Goal: Task Accomplishment & Management: Manage account settings

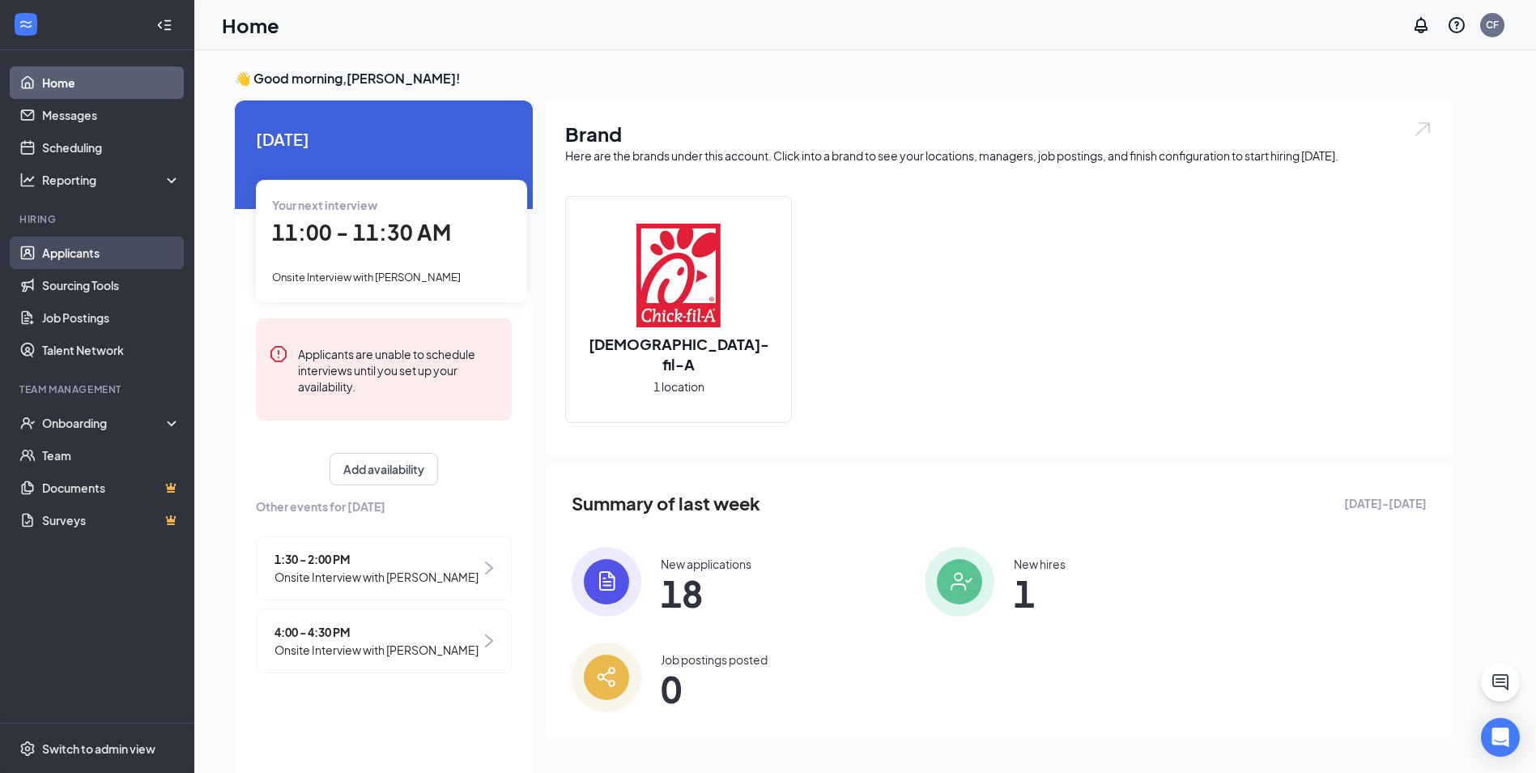
click at [66, 262] on link "Applicants" at bounding box center [111, 253] width 138 height 32
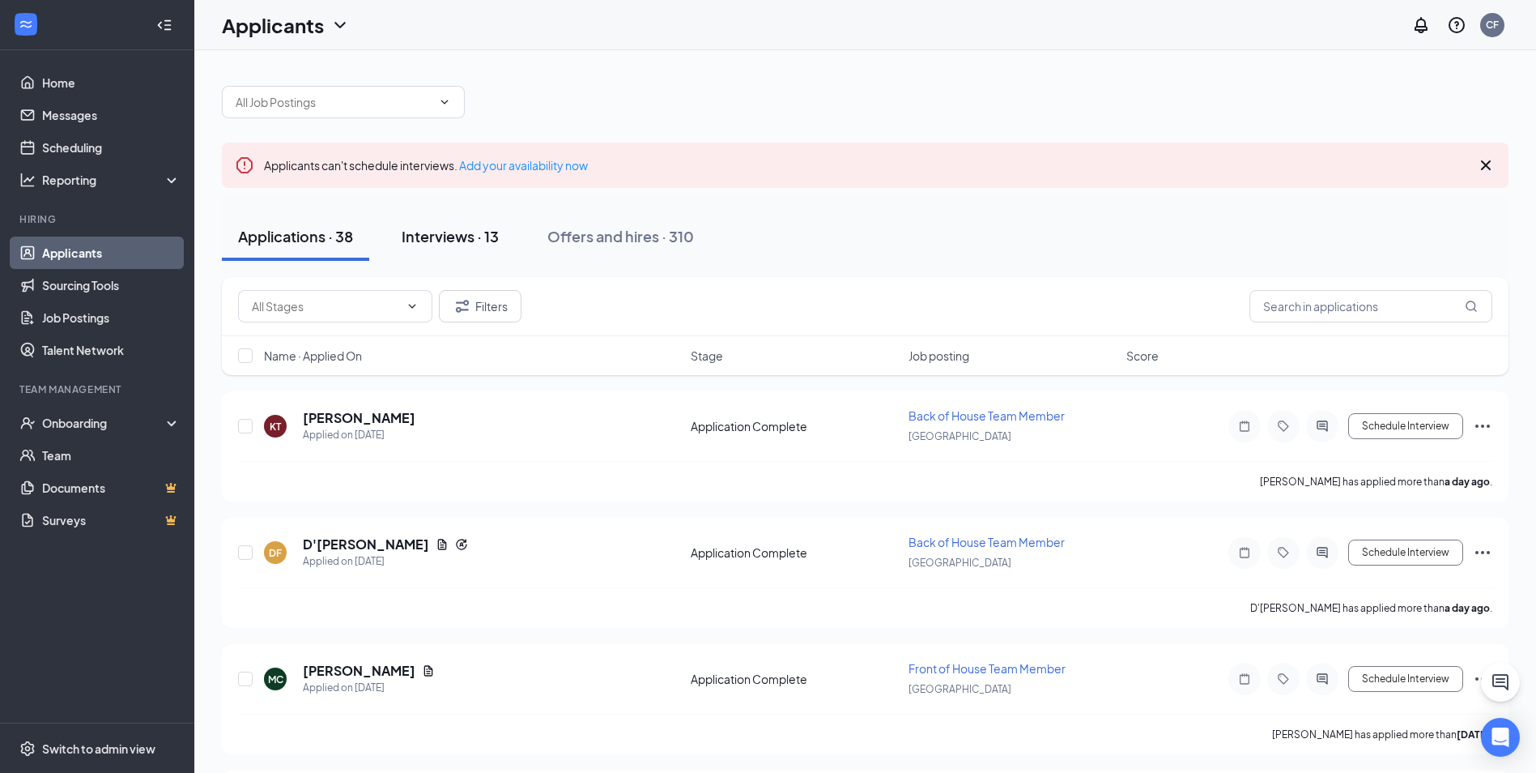
click at [396, 238] on button "Interviews · 13" at bounding box center [451, 236] width 130 height 49
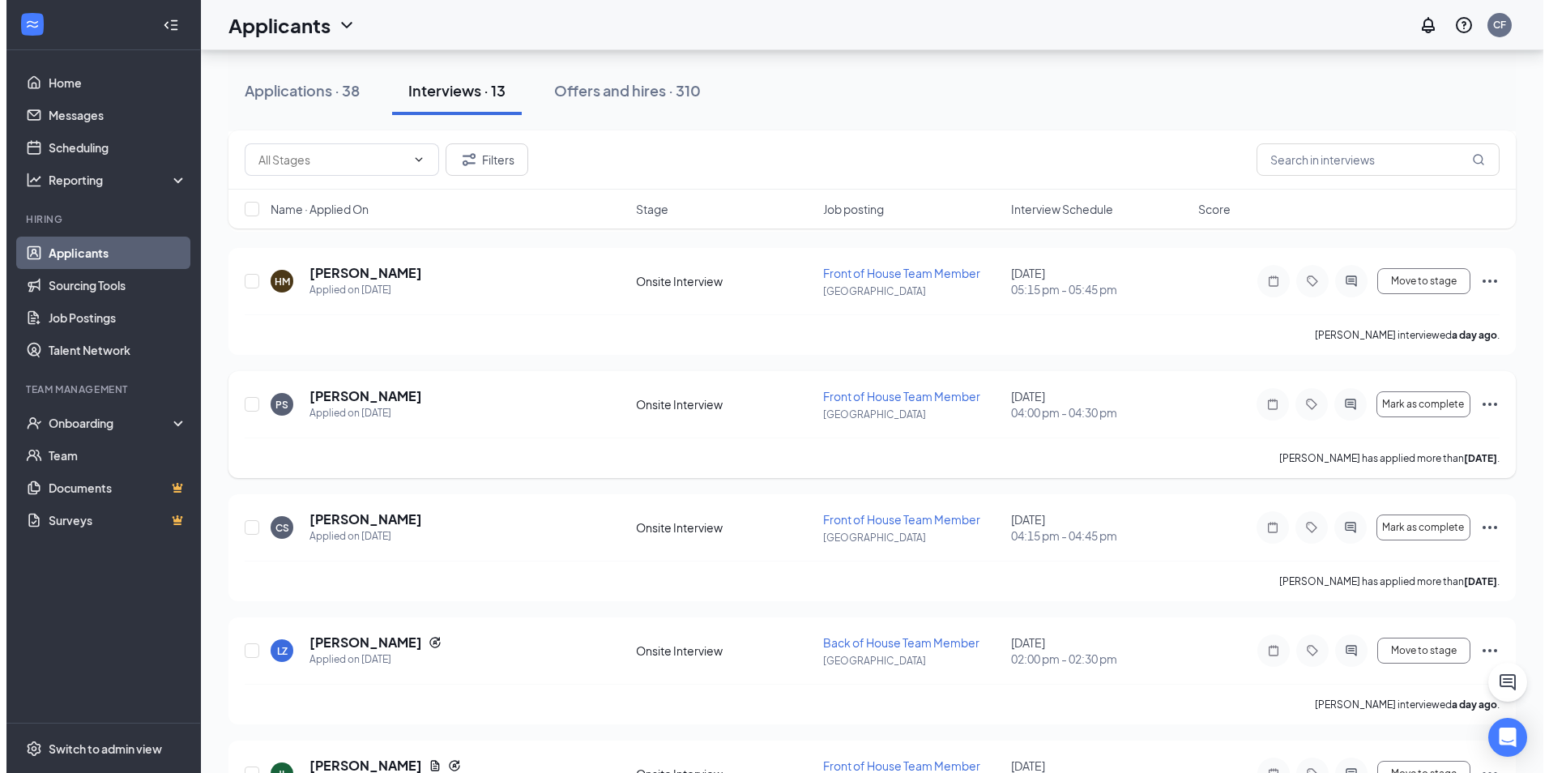
scroll to position [405, 0]
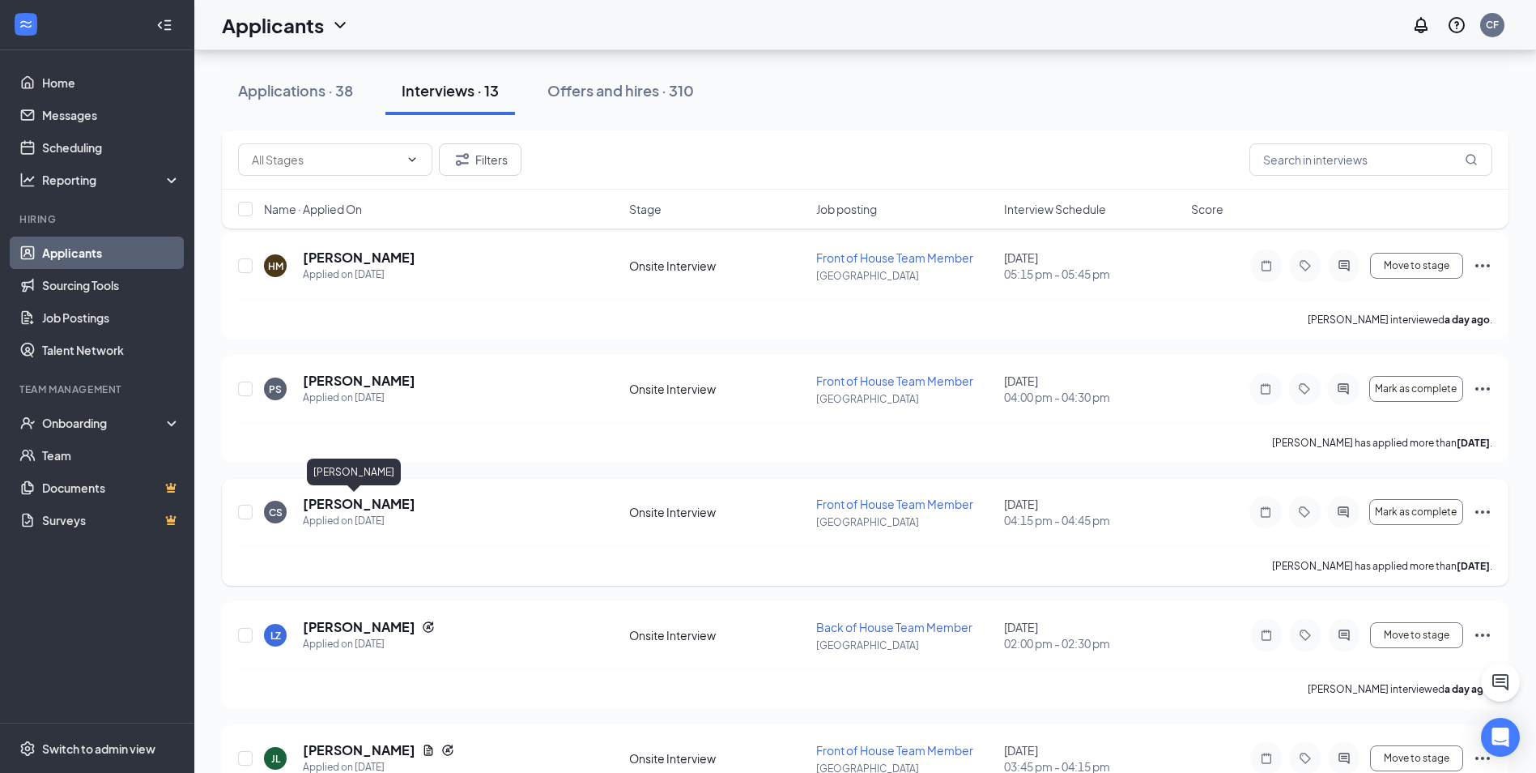
click at [316, 505] on h5 "Chad Shaver" at bounding box center [359, 504] width 113 height 18
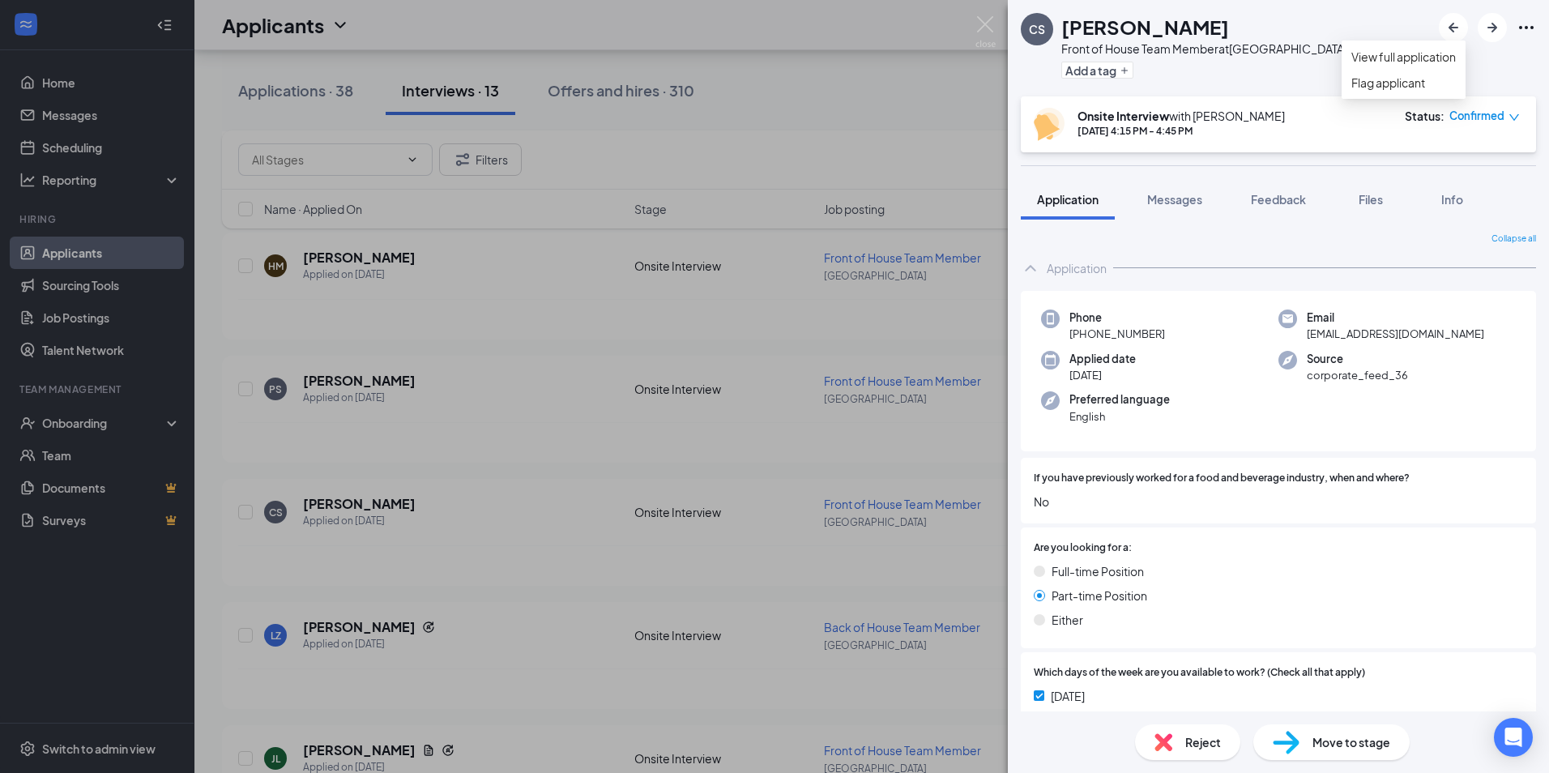
click at [1530, 27] on icon "Ellipses" at bounding box center [1525, 27] width 19 height 19
click at [1417, 66] on link "View full application" at bounding box center [1403, 57] width 104 height 18
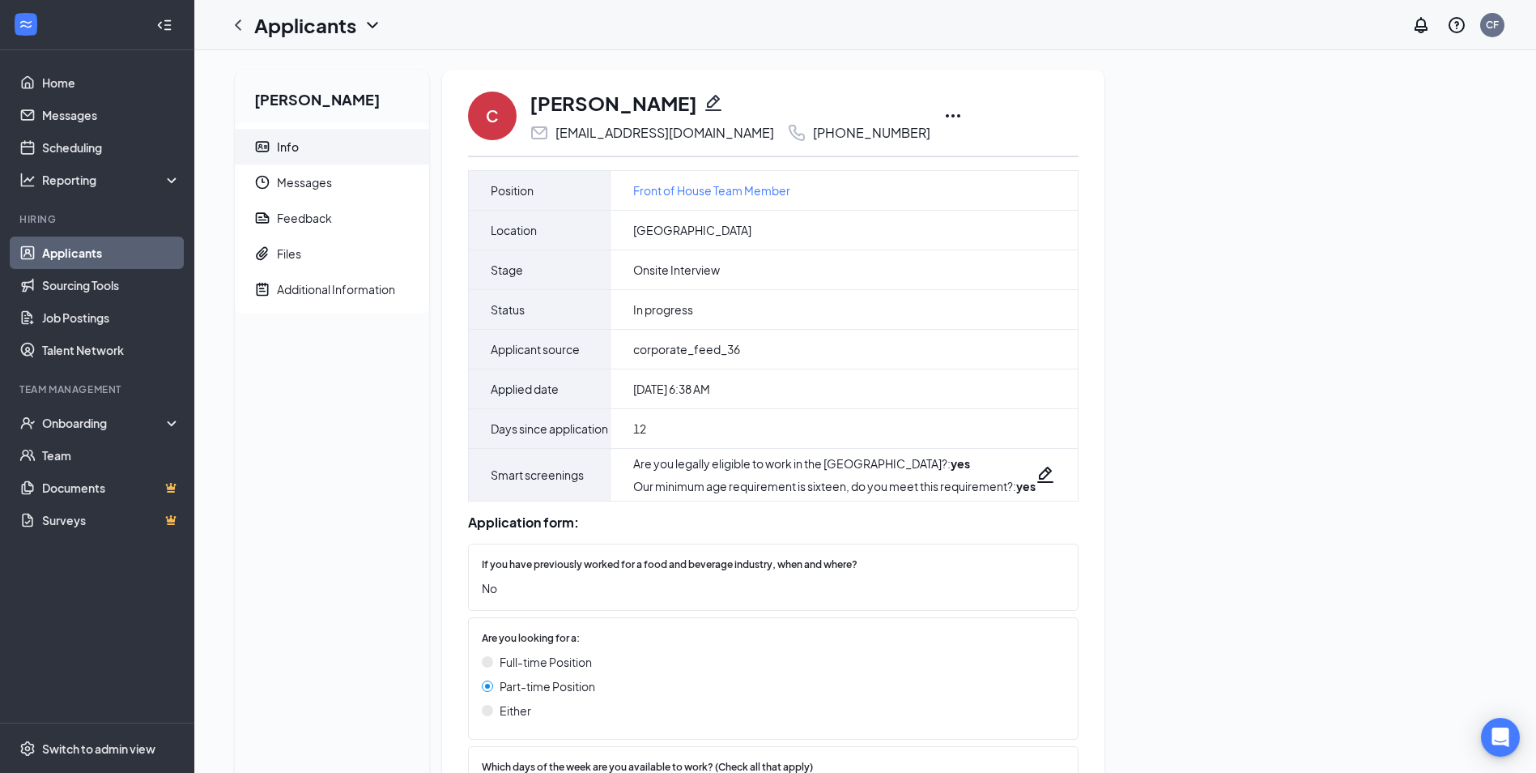
click at [944, 119] on icon "Ellipses" at bounding box center [953, 115] width 19 height 19
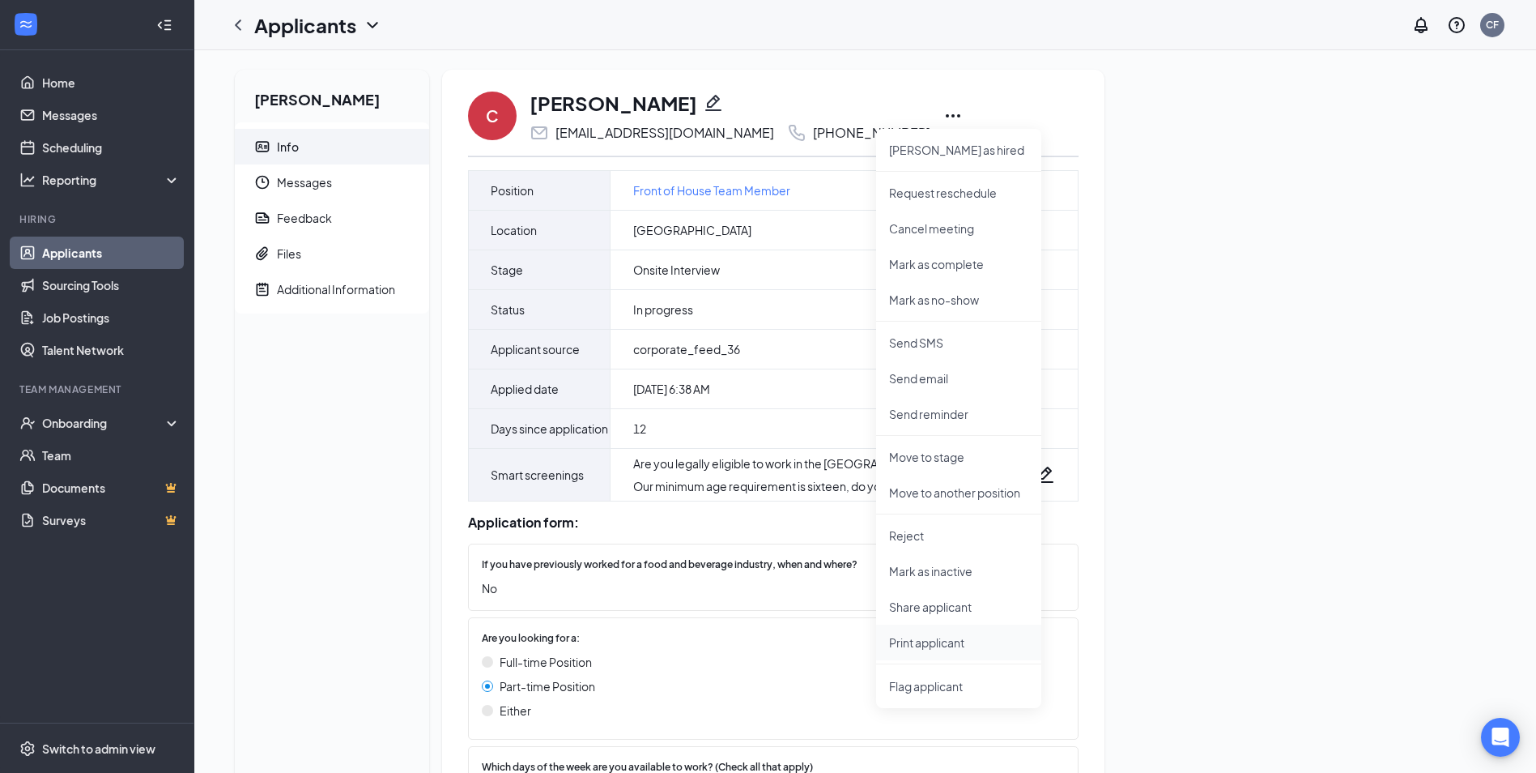
click at [925, 635] on p "Print applicant" at bounding box center [958, 642] width 139 height 16
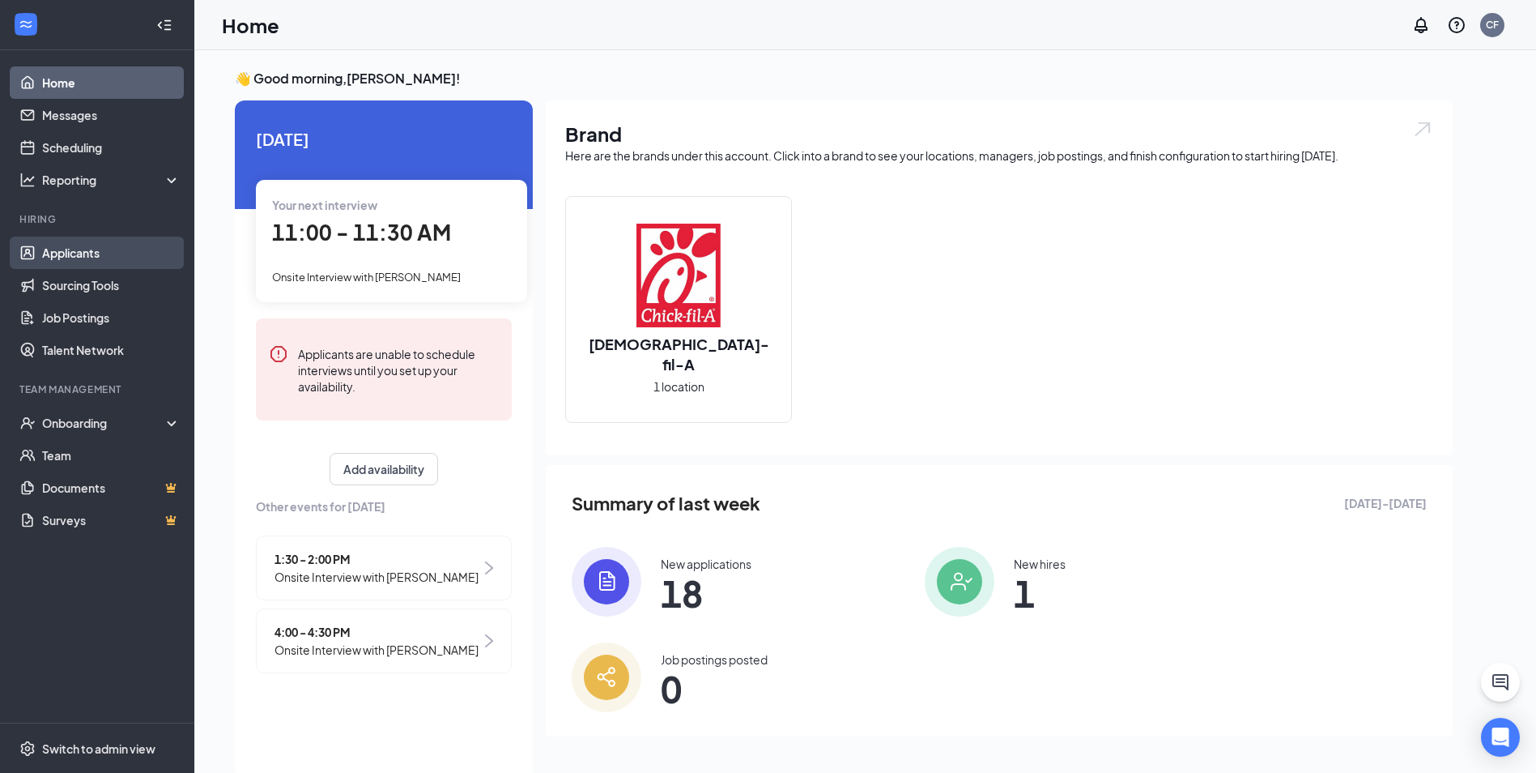
click at [87, 262] on link "Applicants" at bounding box center [111, 253] width 138 height 32
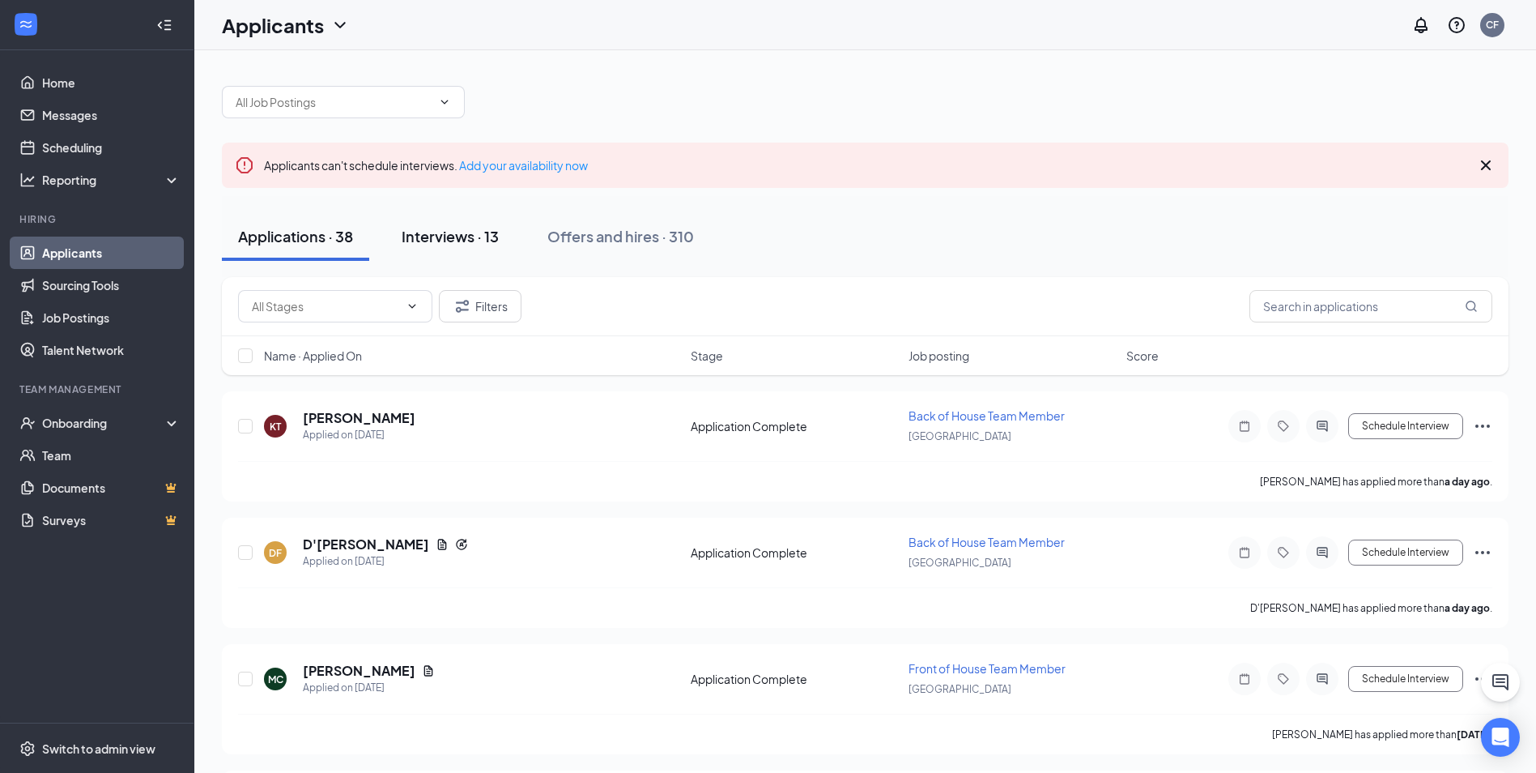
click at [459, 228] on div "Interviews · 13" at bounding box center [450, 236] width 97 height 20
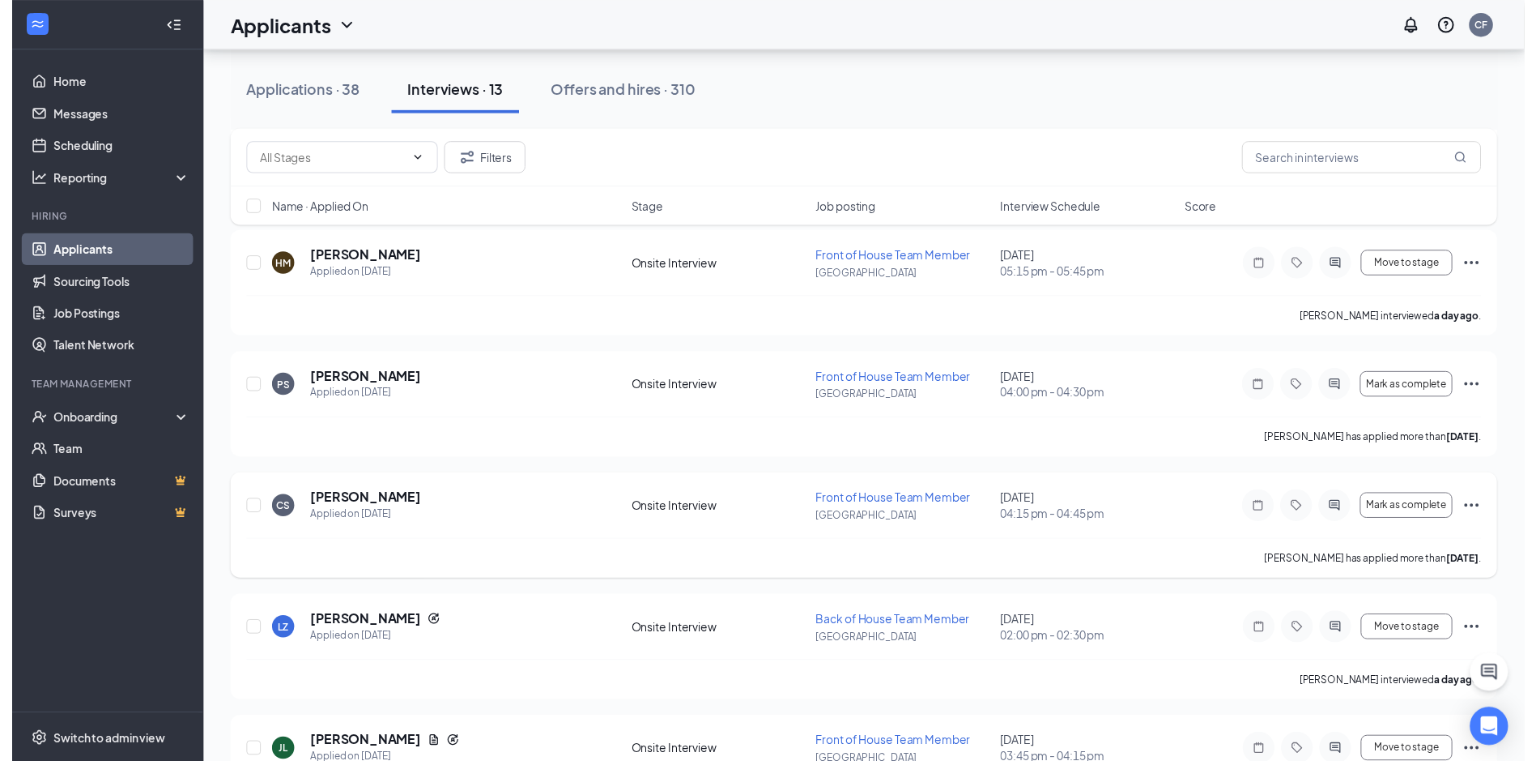
scroll to position [405, 0]
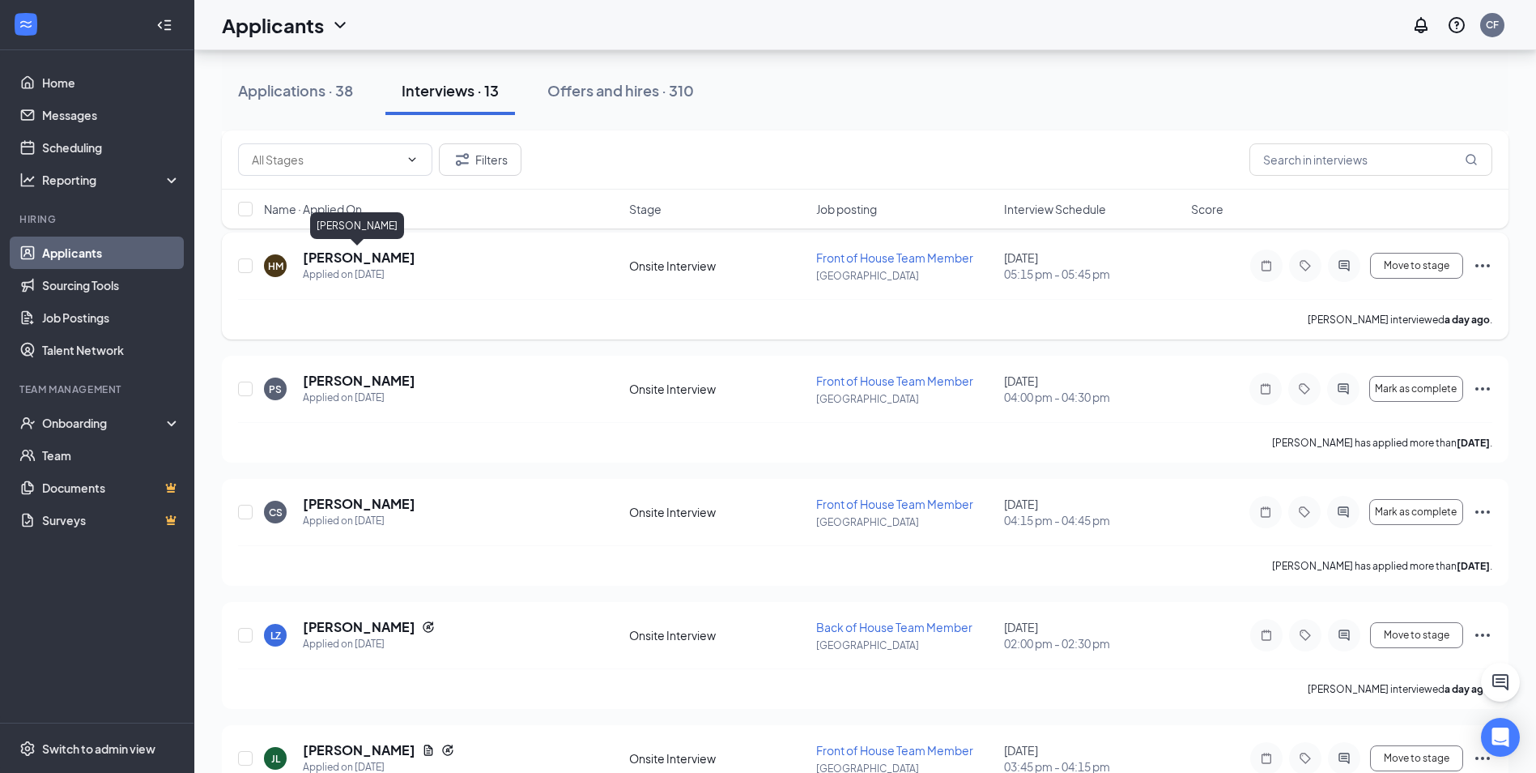
click at [369, 256] on h5 "[PERSON_NAME]" at bounding box center [359, 258] width 113 height 18
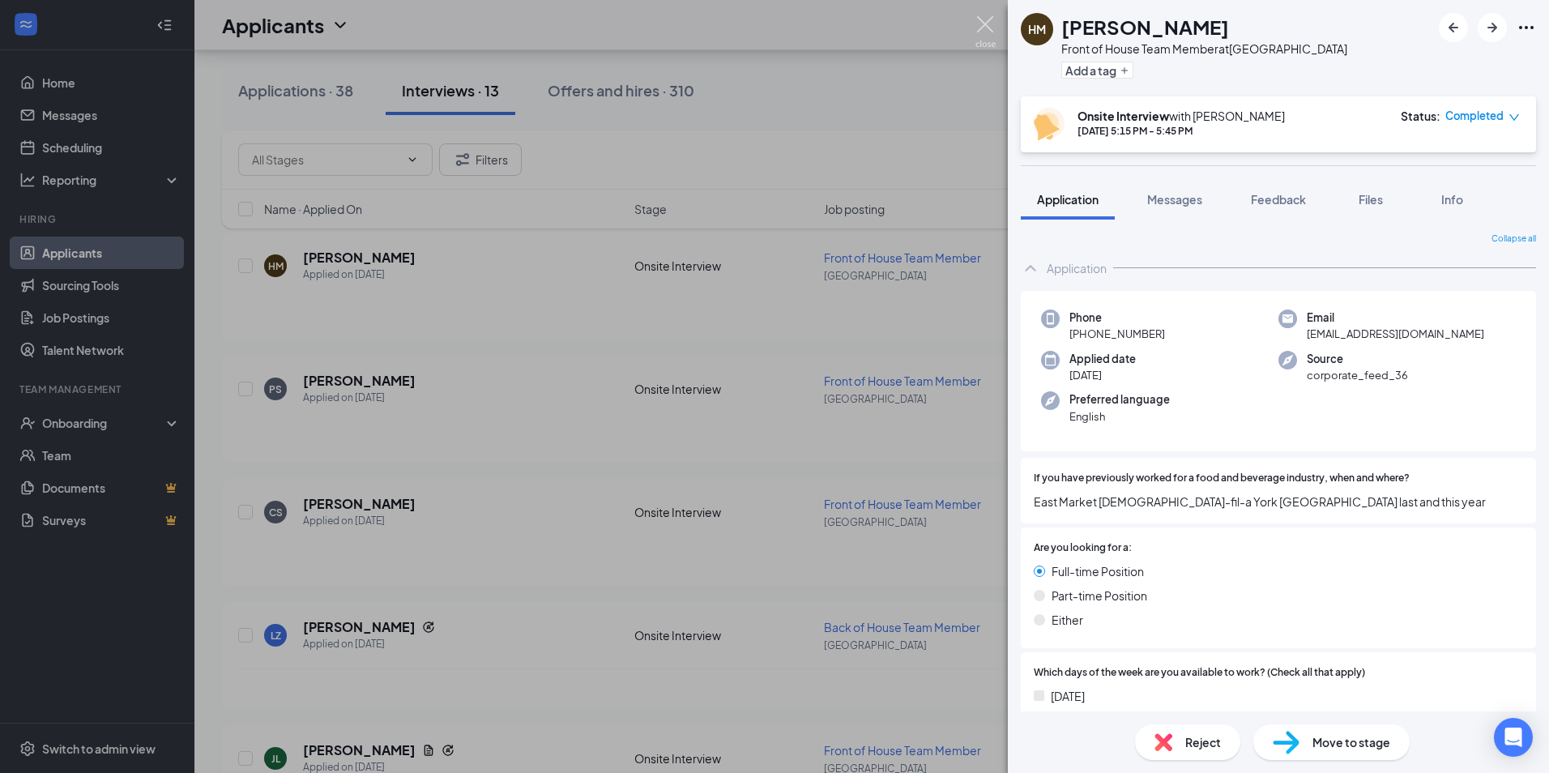
click at [978, 29] on img at bounding box center [985, 32] width 20 height 32
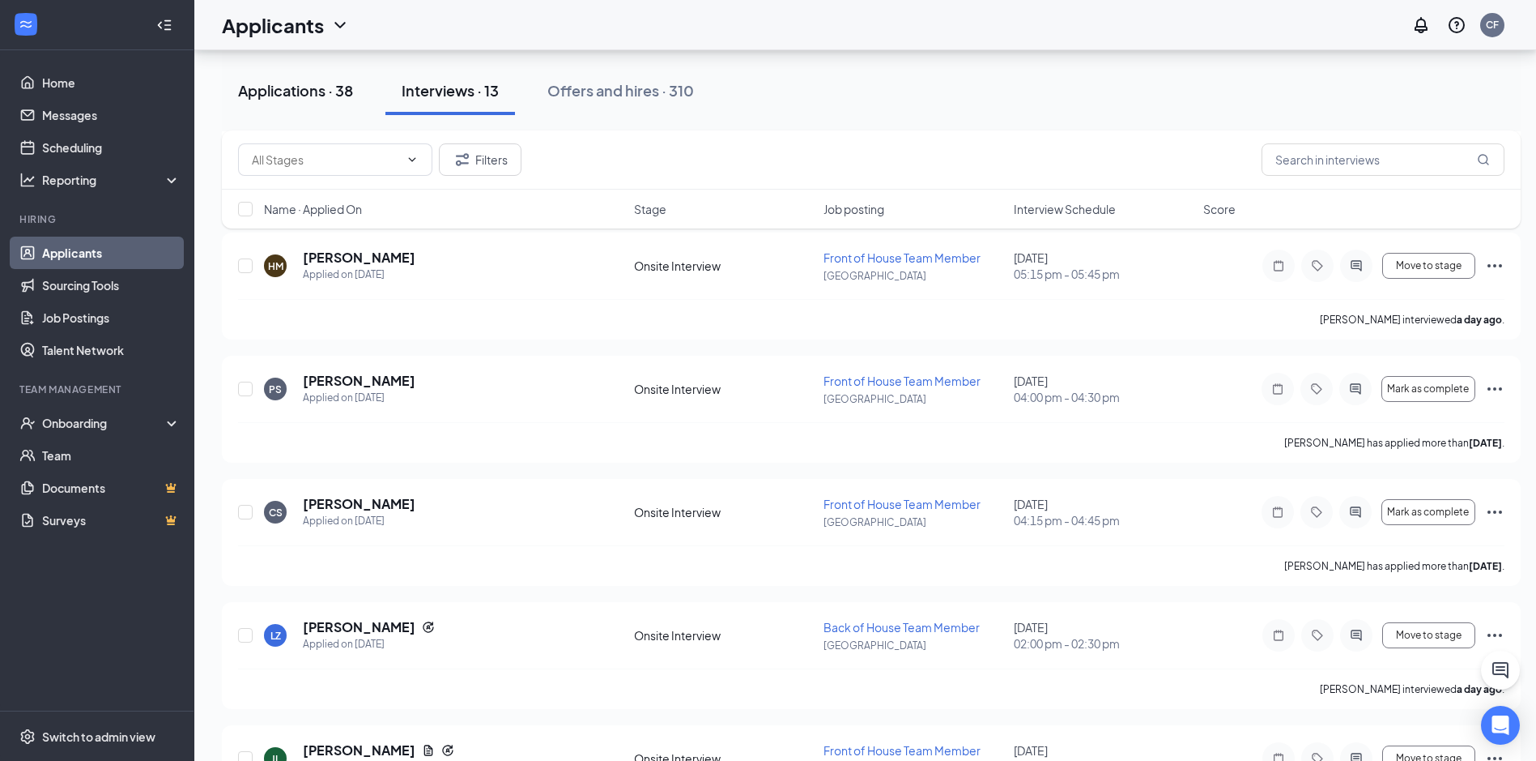
click at [295, 86] on div "Applications · 38" at bounding box center [295, 90] width 115 height 20
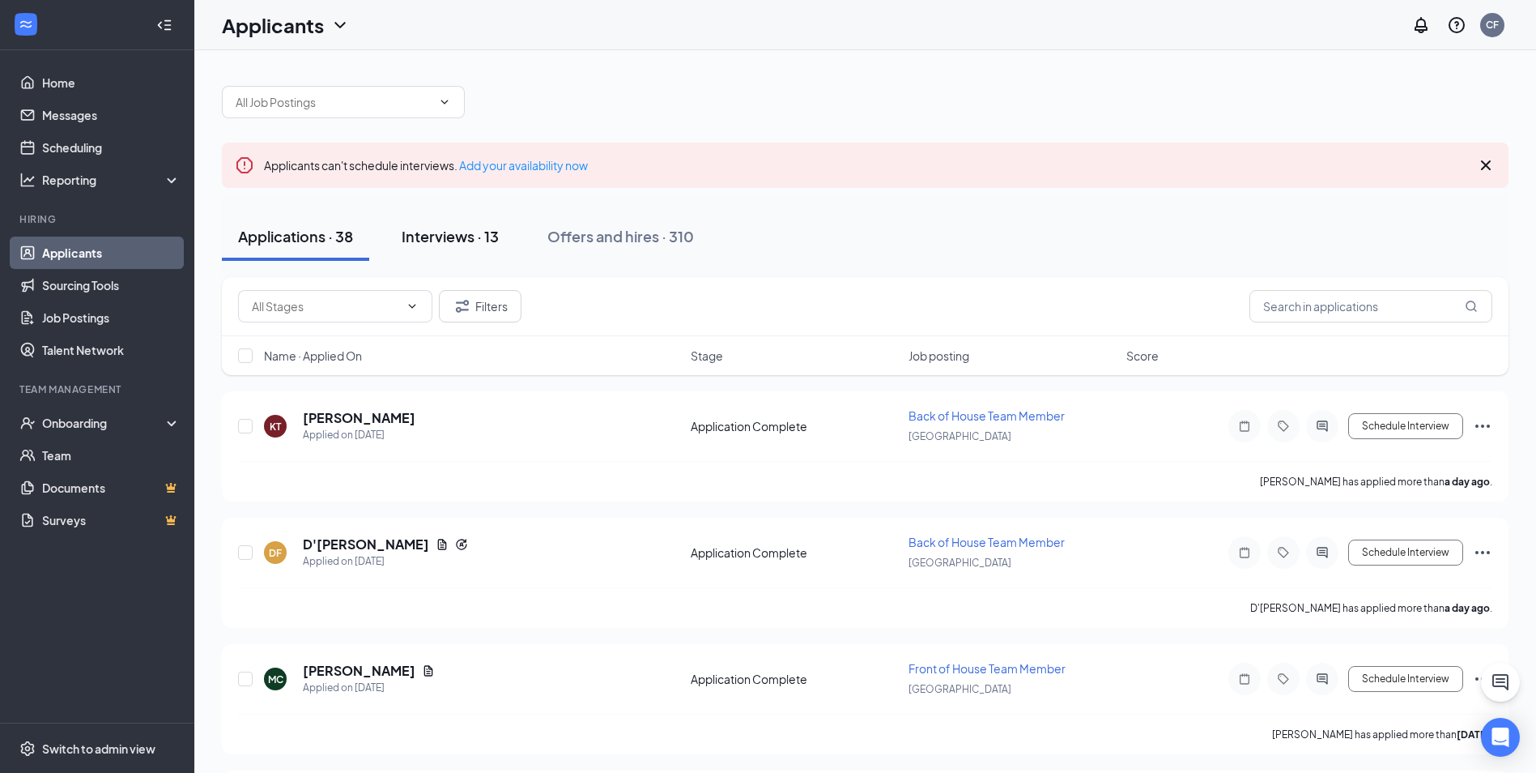
click at [462, 231] on div "Interviews · 13" at bounding box center [450, 236] width 97 height 20
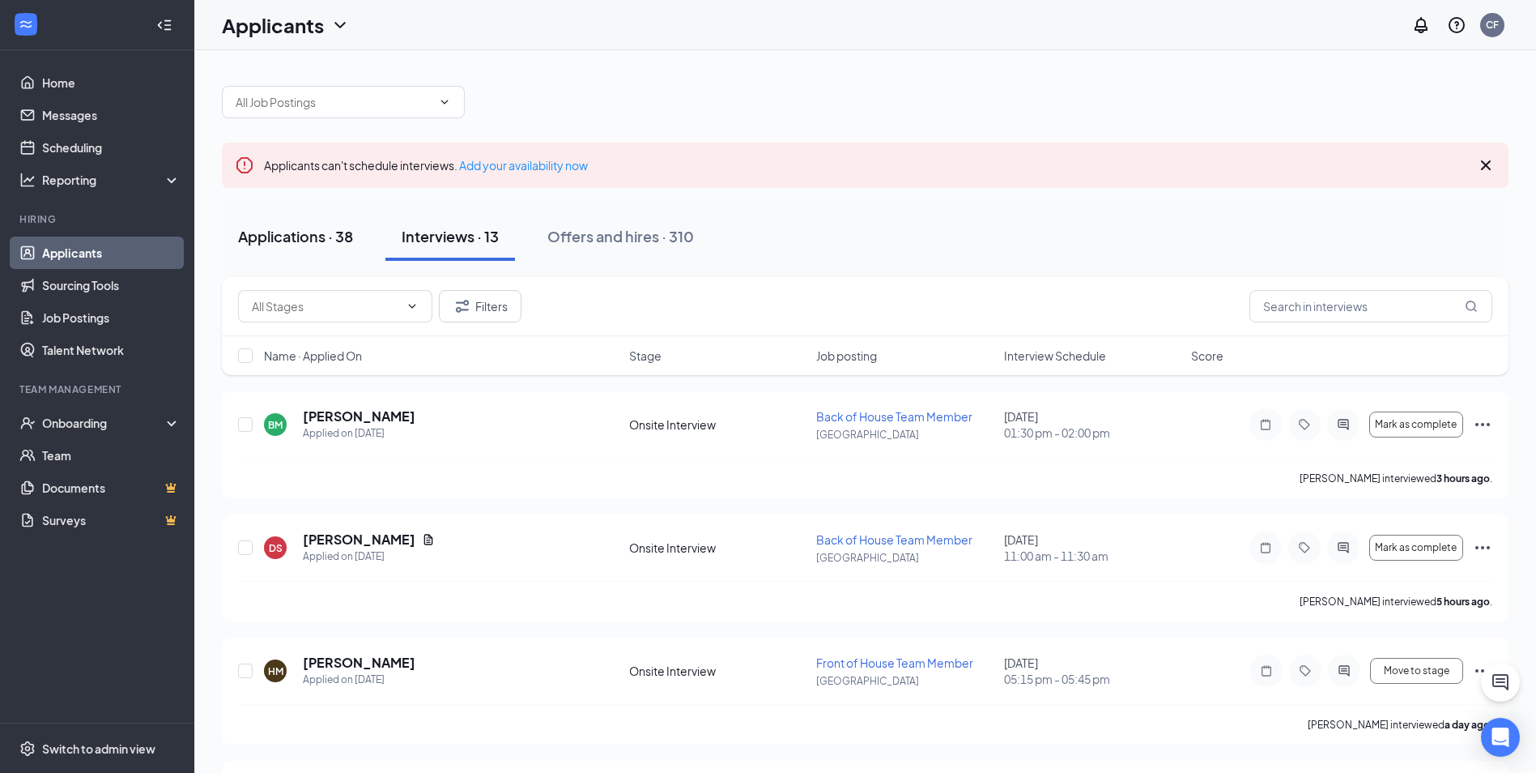
click at [267, 240] on div "Applications · 38" at bounding box center [295, 236] width 115 height 20
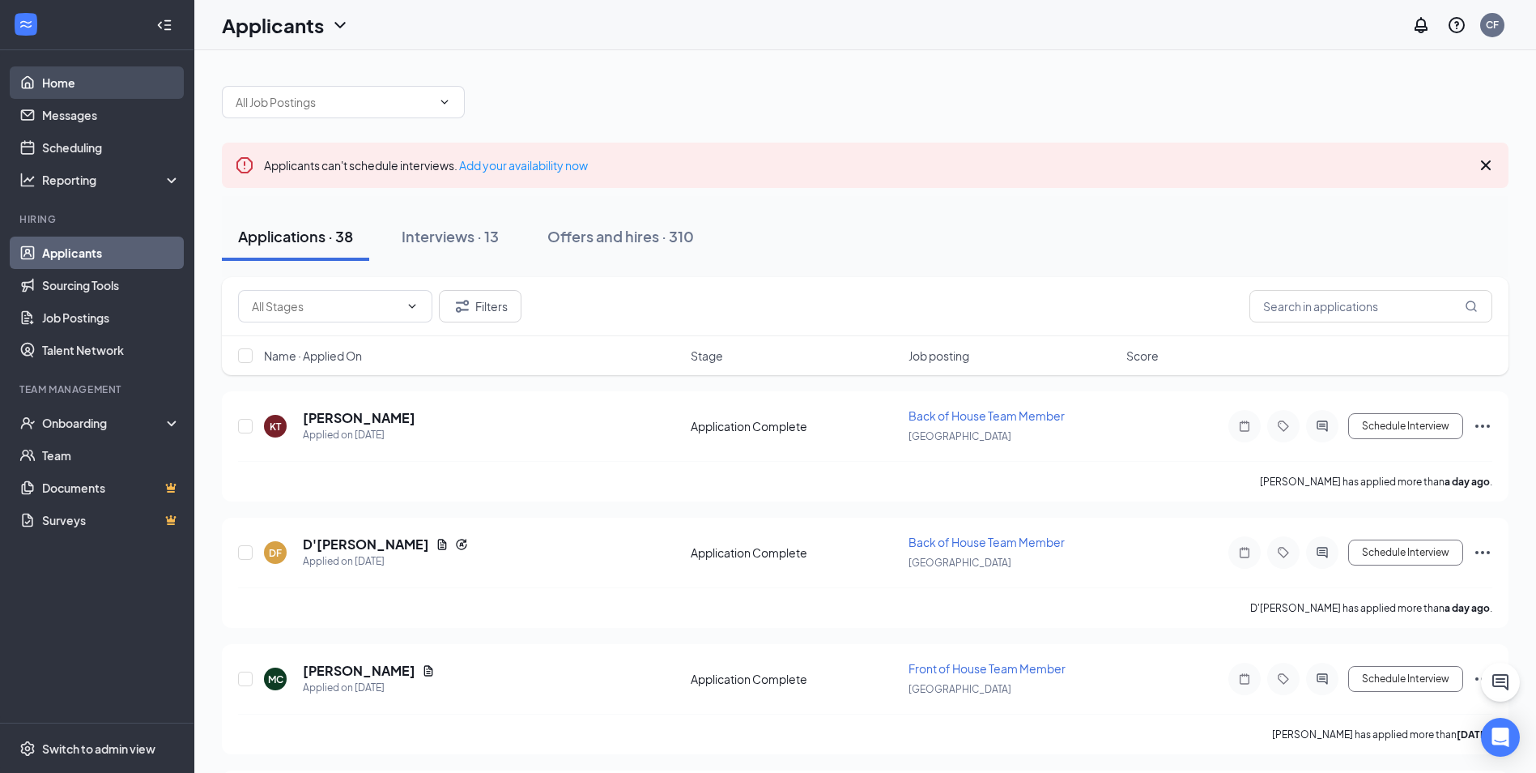
click at [58, 82] on link "Home" at bounding box center [111, 82] width 138 height 32
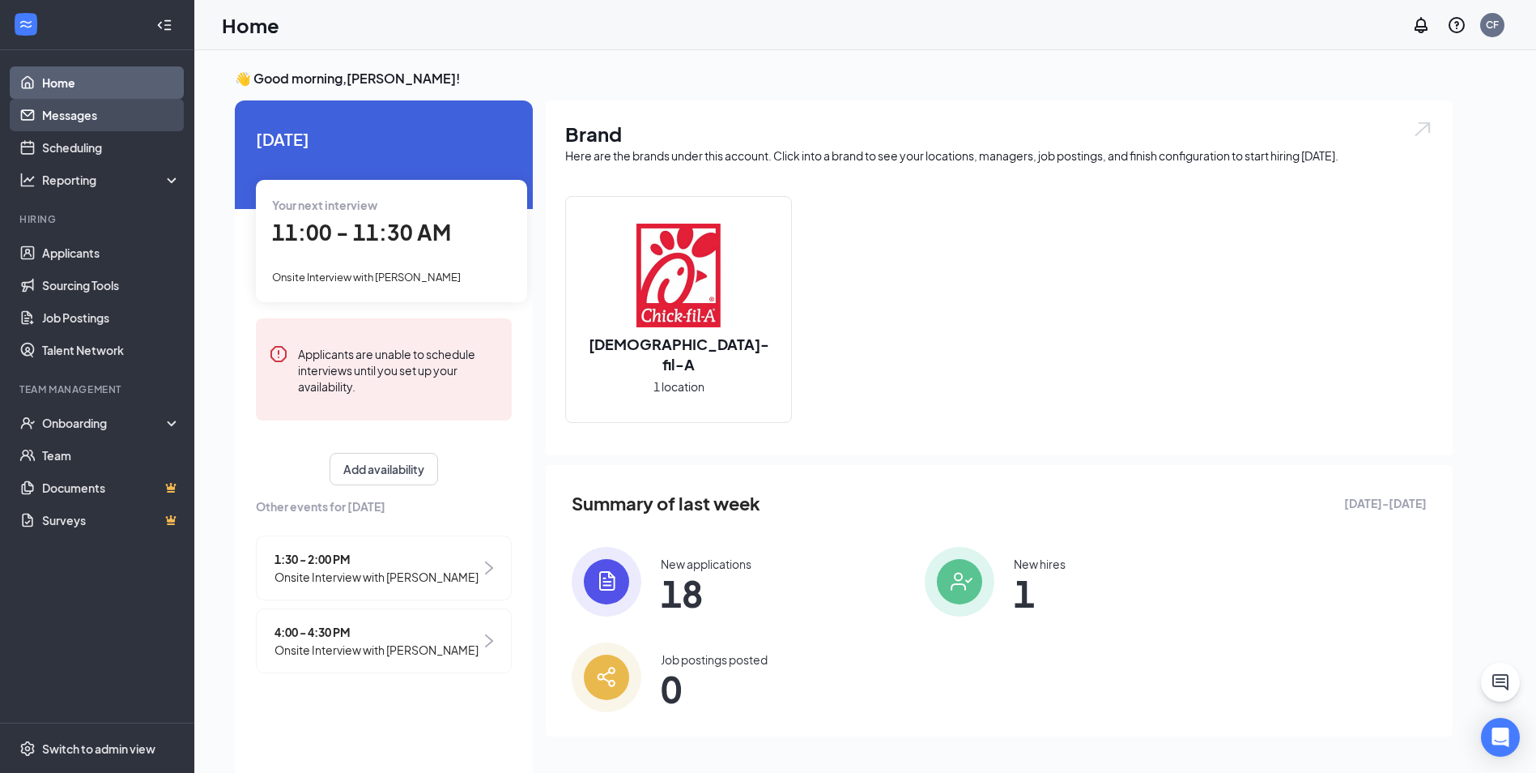
click at [89, 117] on link "Messages" at bounding box center [111, 115] width 138 height 32
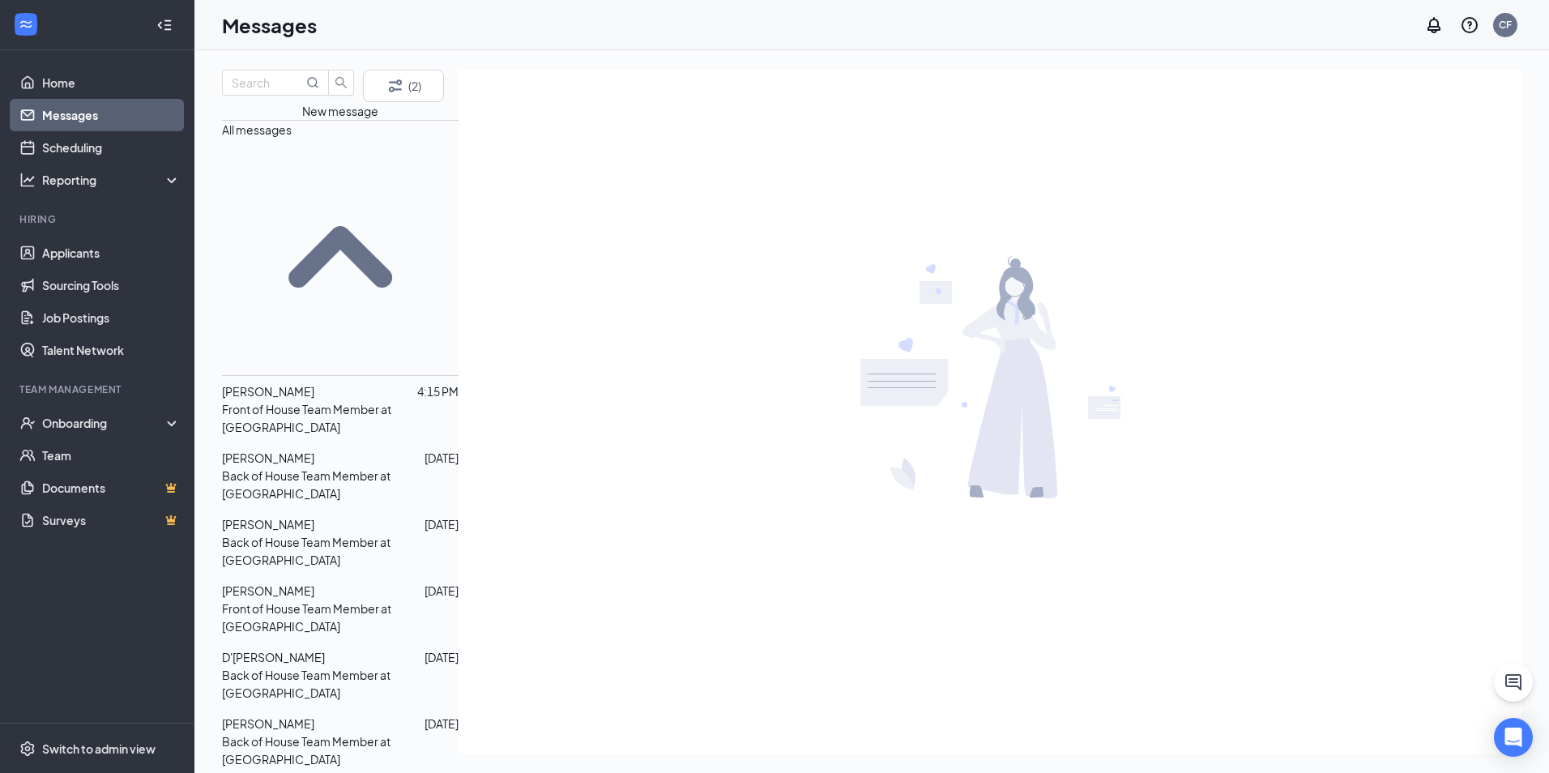
click at [302, 467] on p "Back of House Team Member at Shrewsbury" at bounding box center [340, 485] width 237 height 36
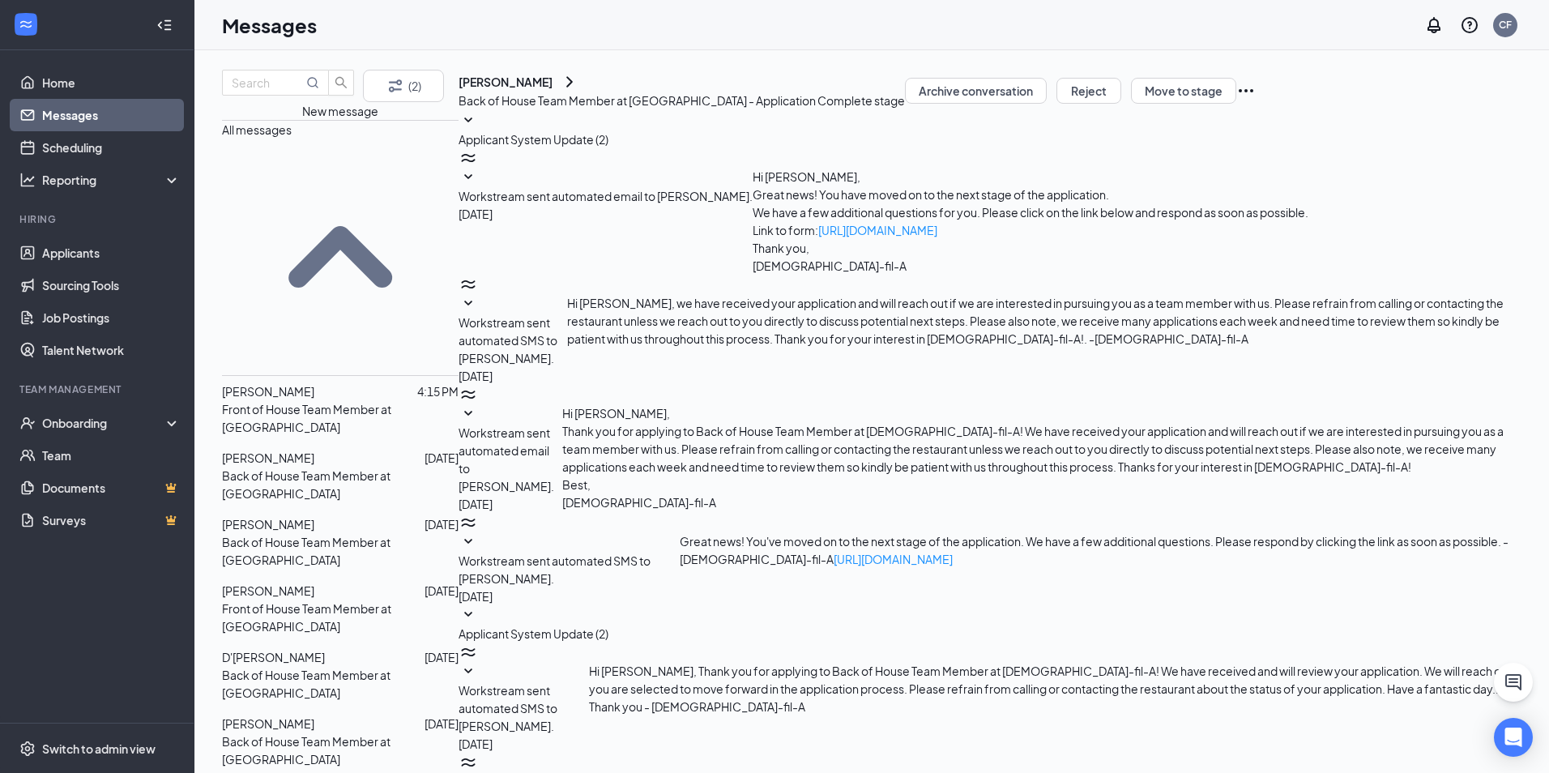
scroll to position [23, 0]
click at [307, 517] on span "[PERSON_NAME]" at bounding box center [268, 524] width 92 height 15
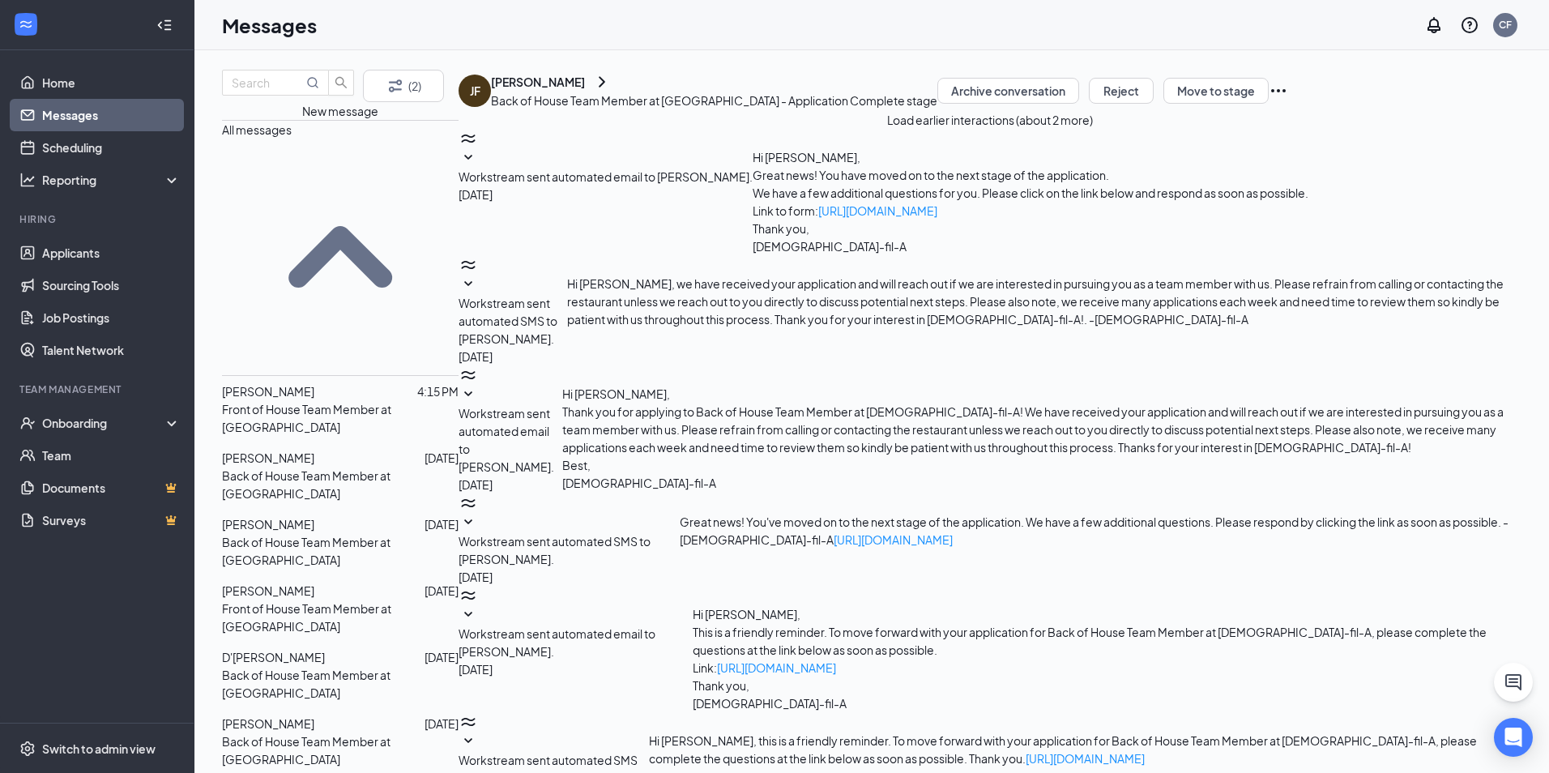
scroll to position [148, 0]
click at [343, 582] on div at bounding box center [369, 591] width 110 height 18
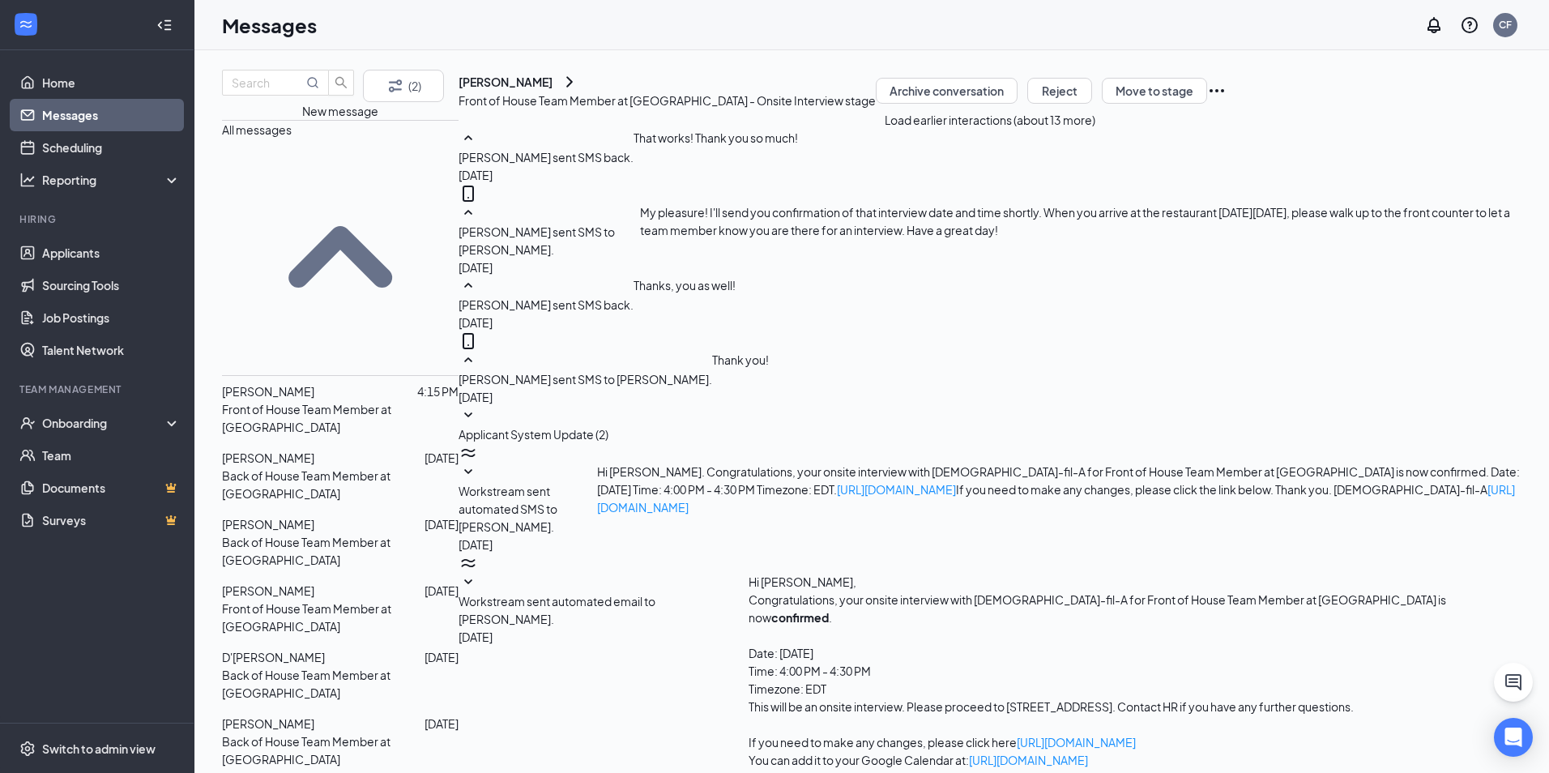
scroll to position [276, 0]
click at [325, 648] on div "D'[PERSON_NAME]" at bounding box center [273, 657] width 103 height 18
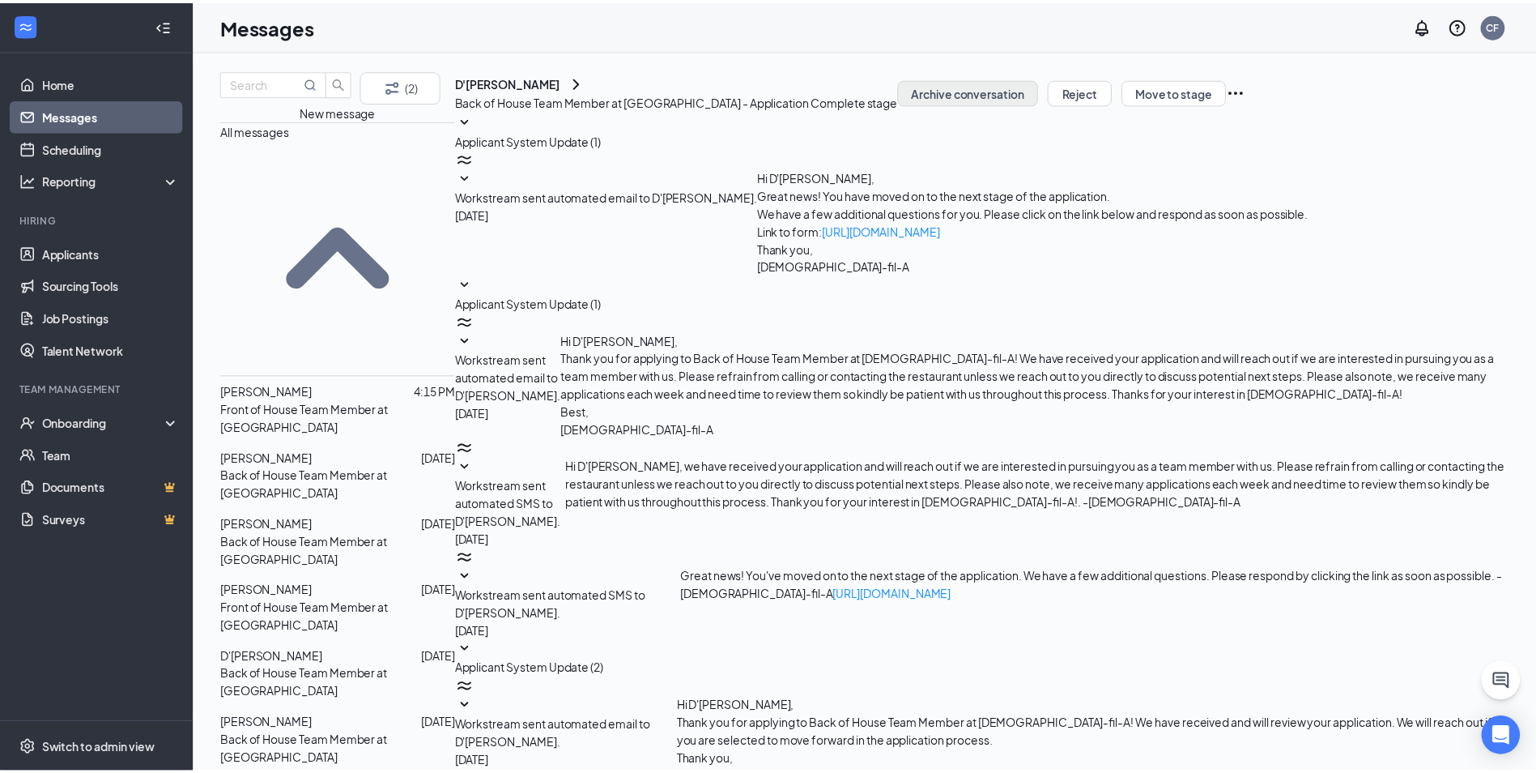
scroll to position [70, 0]
click at [564, 90] on div "D'[PERSON_NAME]" at bounding box center [510, 82] width 105 height 16
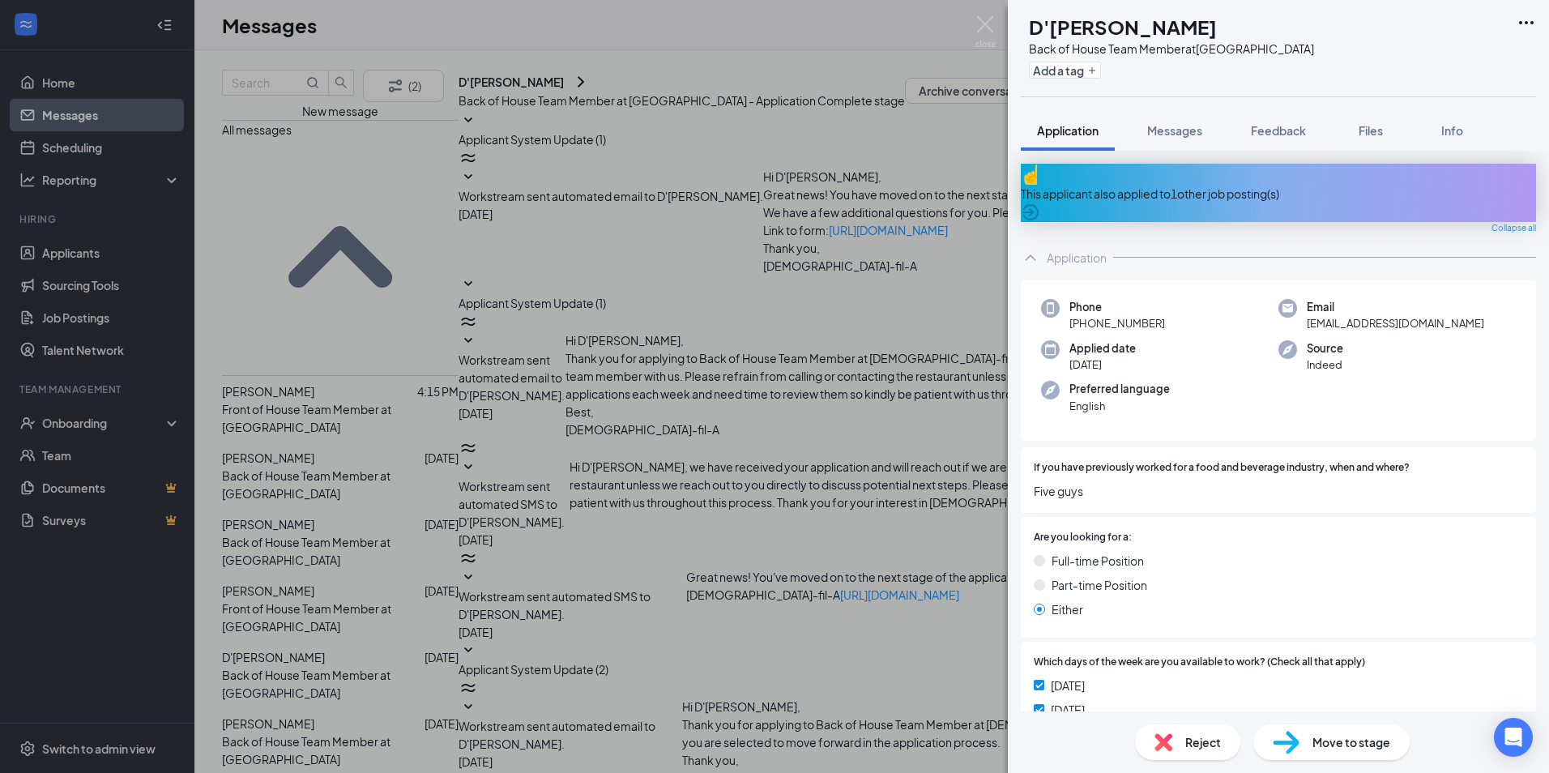
click at [1527, 11] on div "DF D'Monte Floyd Back of House Team Member at Shrewsbury Add a tag" at bounding box center [1278, 48] width 541 height 96
click at [1526, 22] on icon "Ellipses" at bounding box center [1526, 22] width 15 height 3
click at [1404, 61] on link "View full application" at bounding box center [1403, 52] width 104 height 18
click at [978, 25] on img at bounding box center [985, 32] width 20 height 32
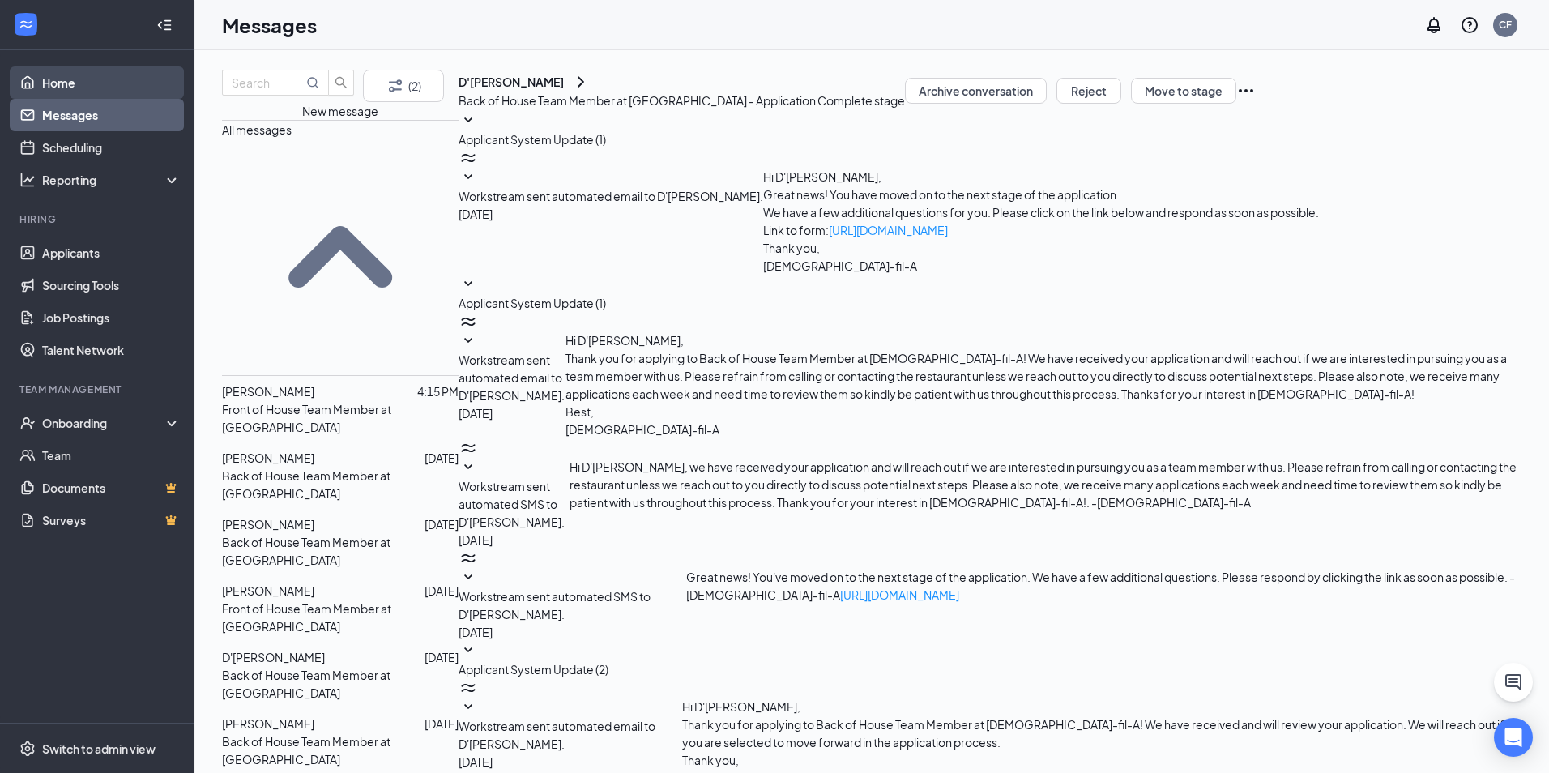
click at [56, 87] on link "Home" at bounding box center [111, 82] width 138 height 32
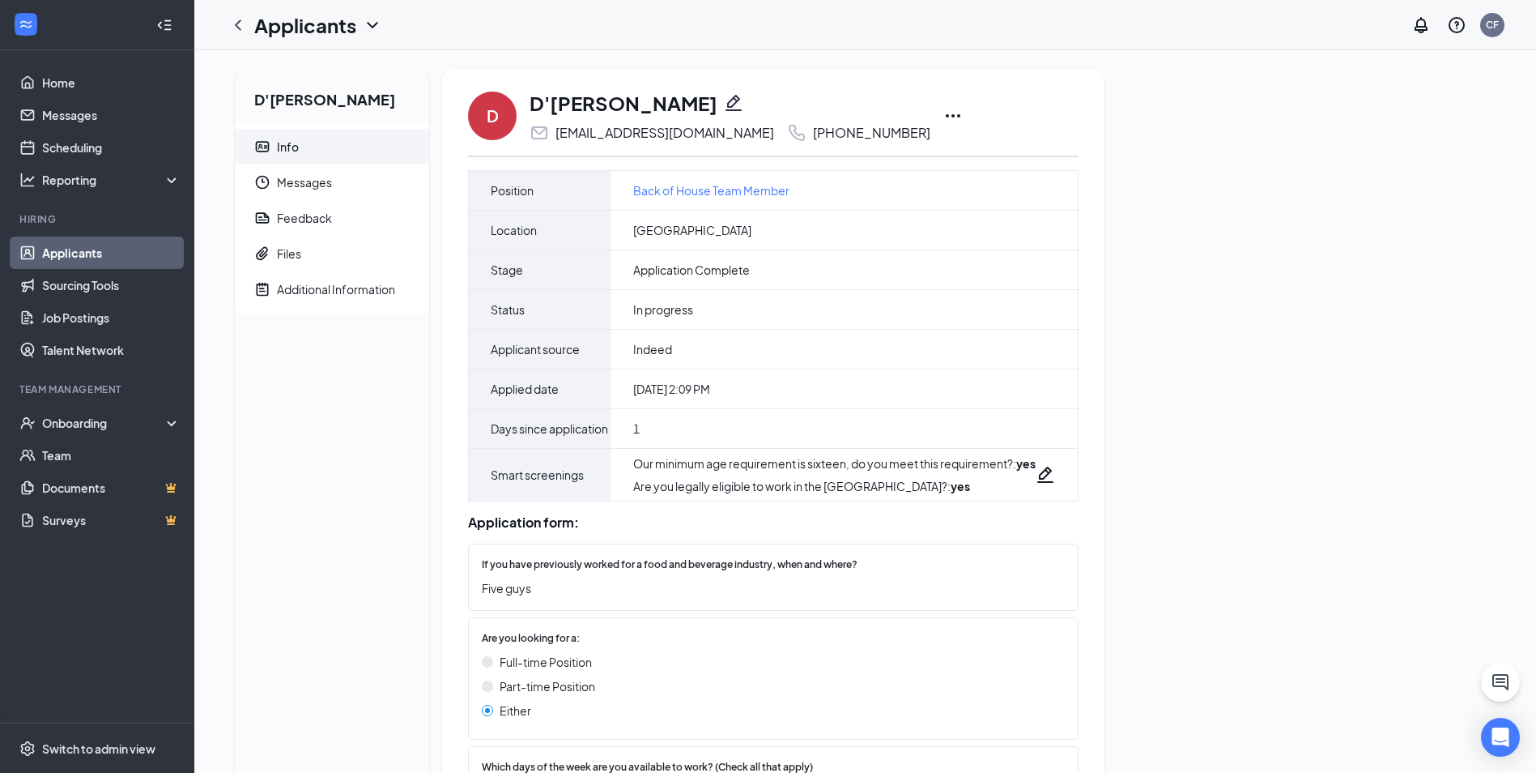
click at [241, 27] on icon "ChevronLeft" at bounding box center [237, 24] width 19 height 19
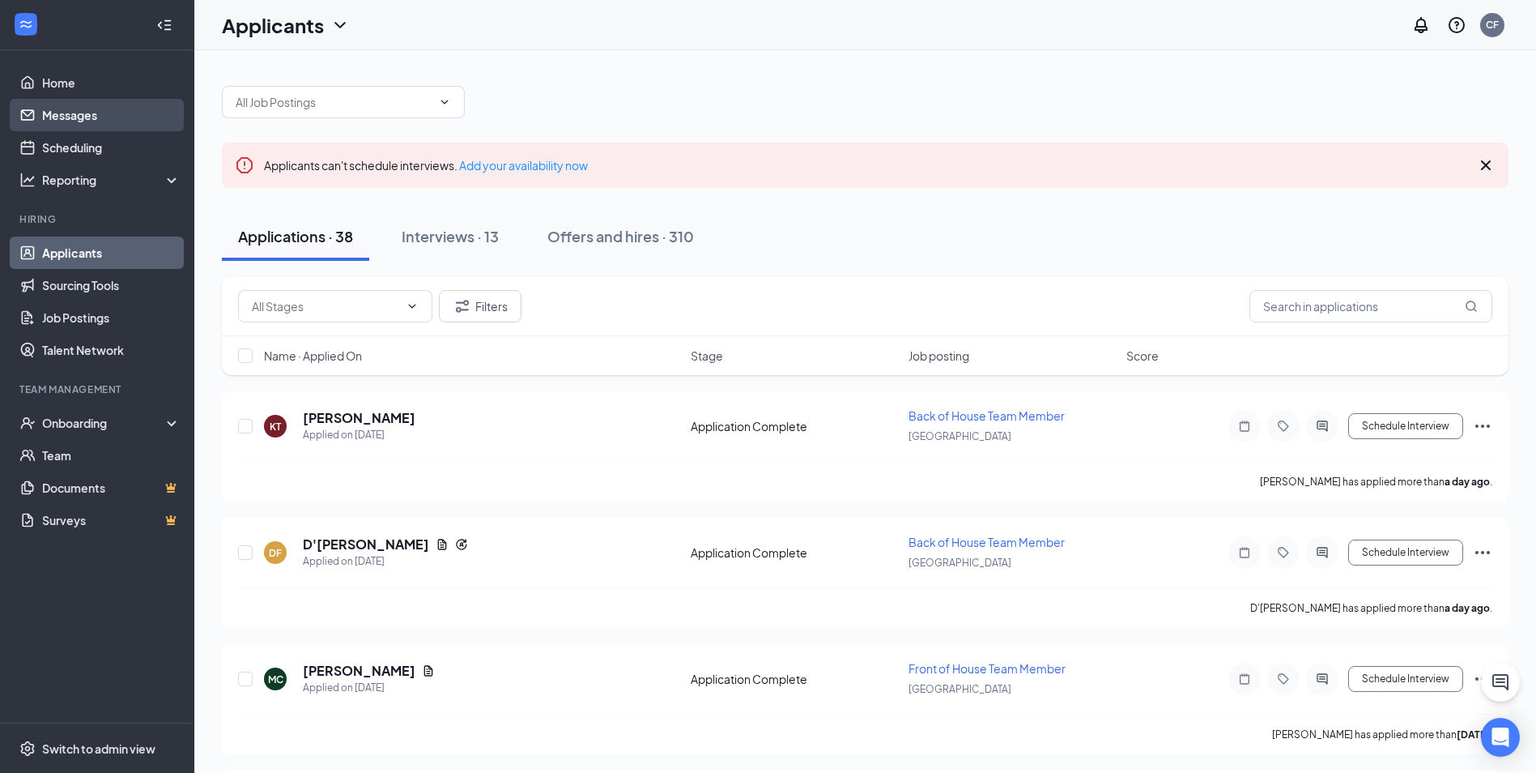
click at [70, 113] on link "Messages" at bounding box center [111, 115] width 138 height 32
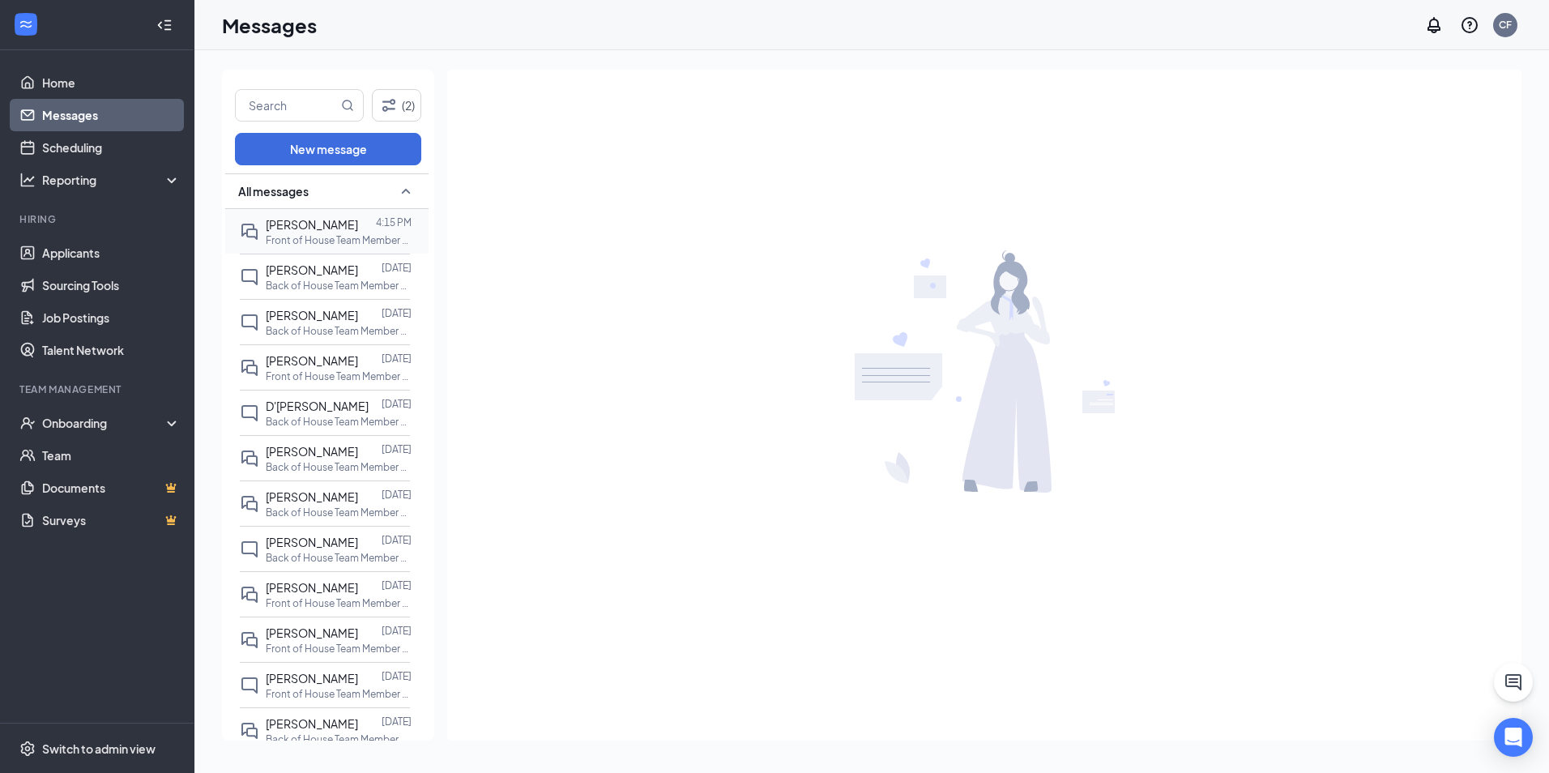
click at [333, 232] on div "Chad Shaver" at bounding box center [312, 224] width 92 height 18
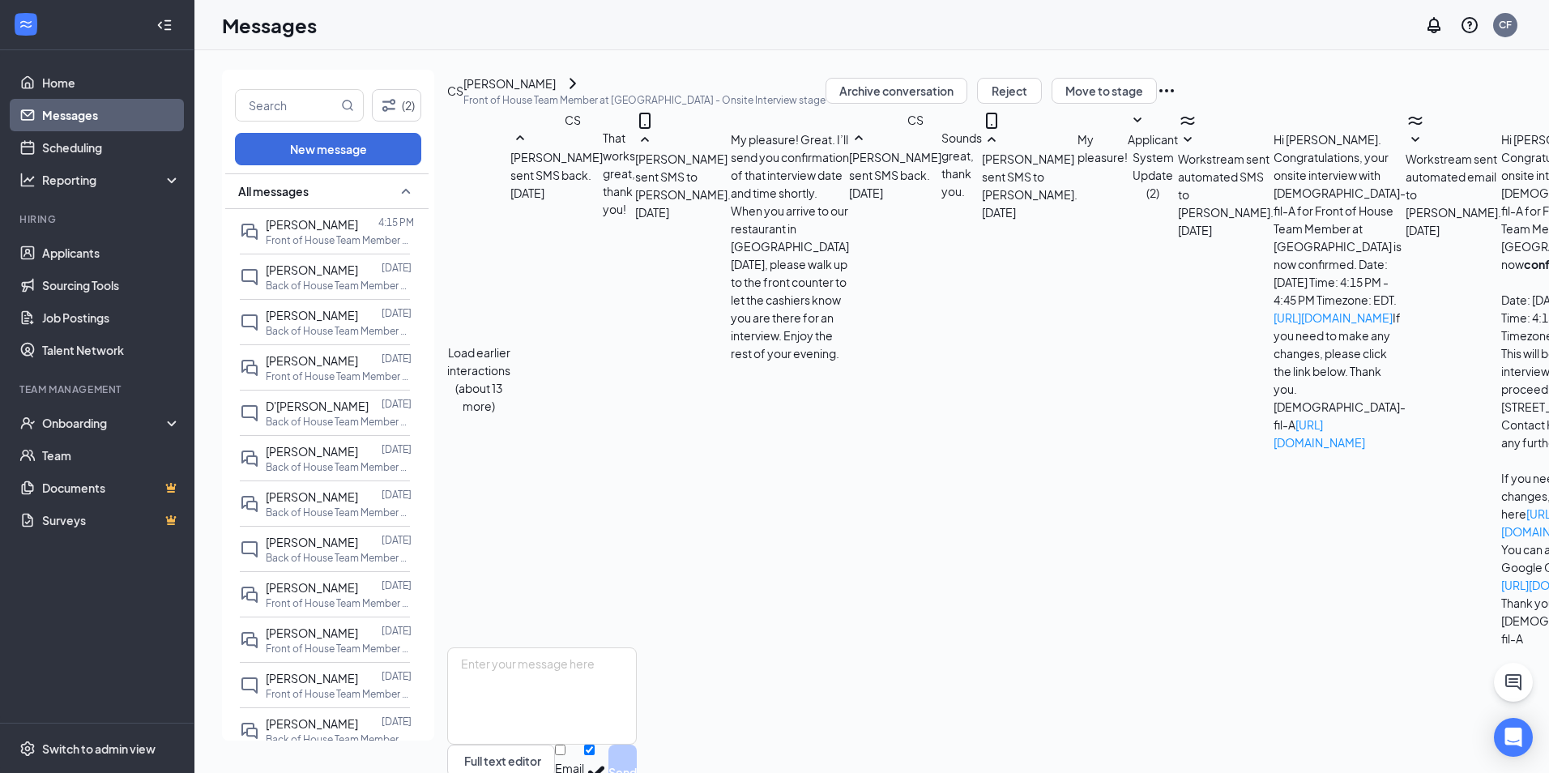
scroll to position [294, 0]
click at [289, 305] on div "Jacob Fromm Sep 15 Back of House Team Member at Shrewsbury" at bounding box center [325, 321] width 170 height 45
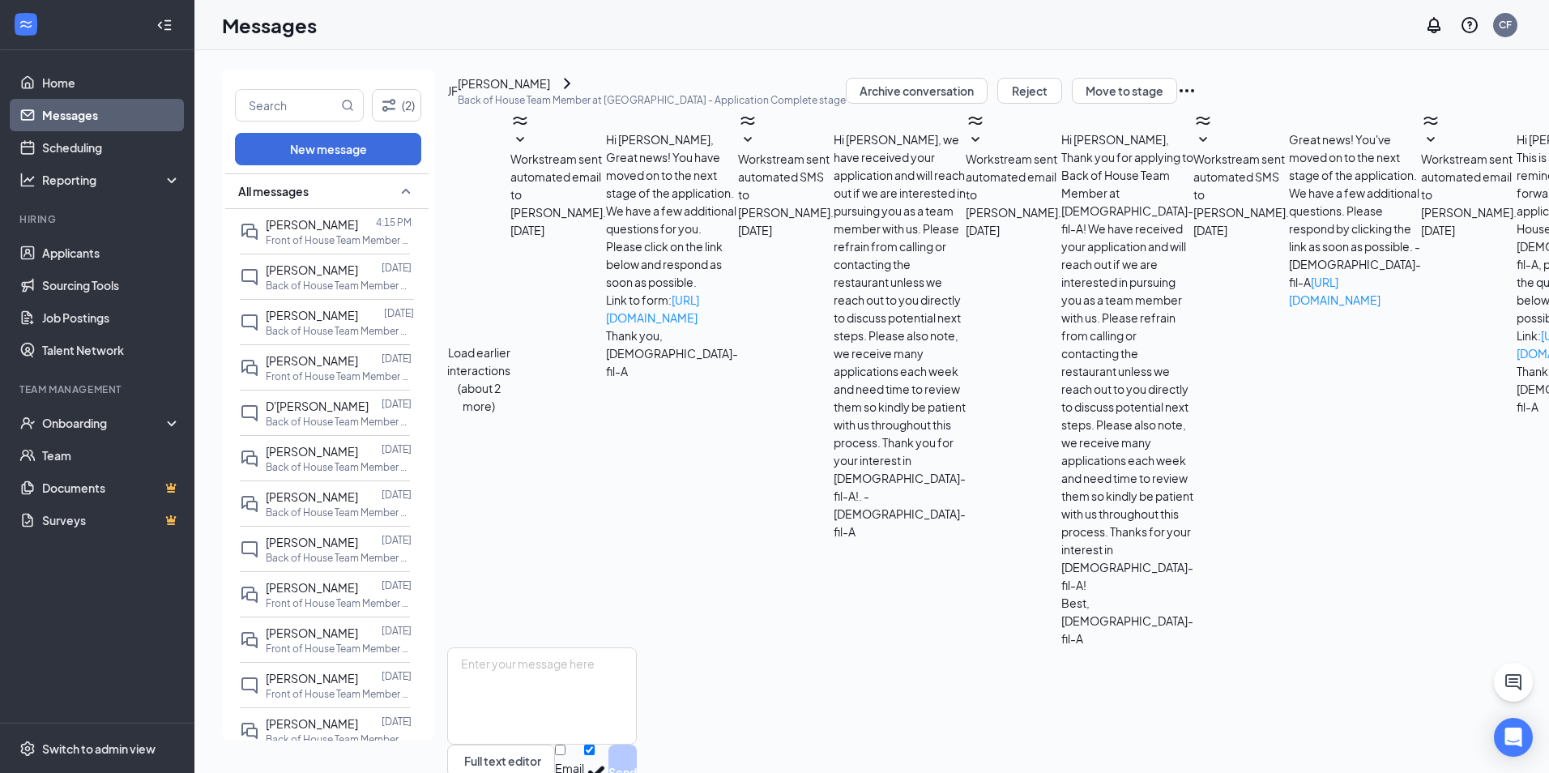
scroll to position [148, 0]
click at [546, 92] on div "Jacob Fromm" at bounding box center [504, 84] width 92 height 18
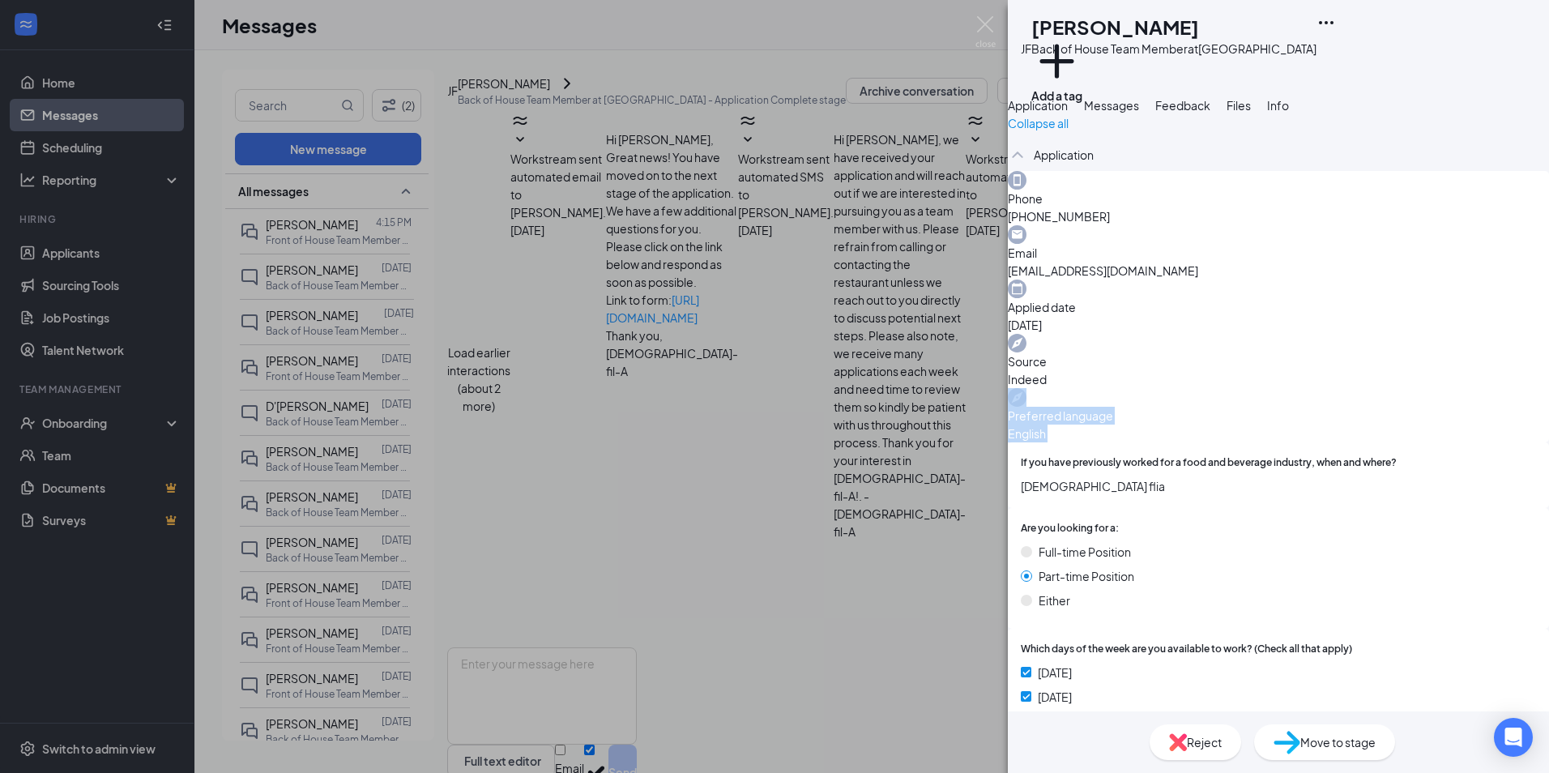
click at [294, 385] on div "JF Jacob Fromm Back of House Team Member at Shrewsbury Add a tag Application Me…" at bounding box center [774, 386] width 1549 height 773
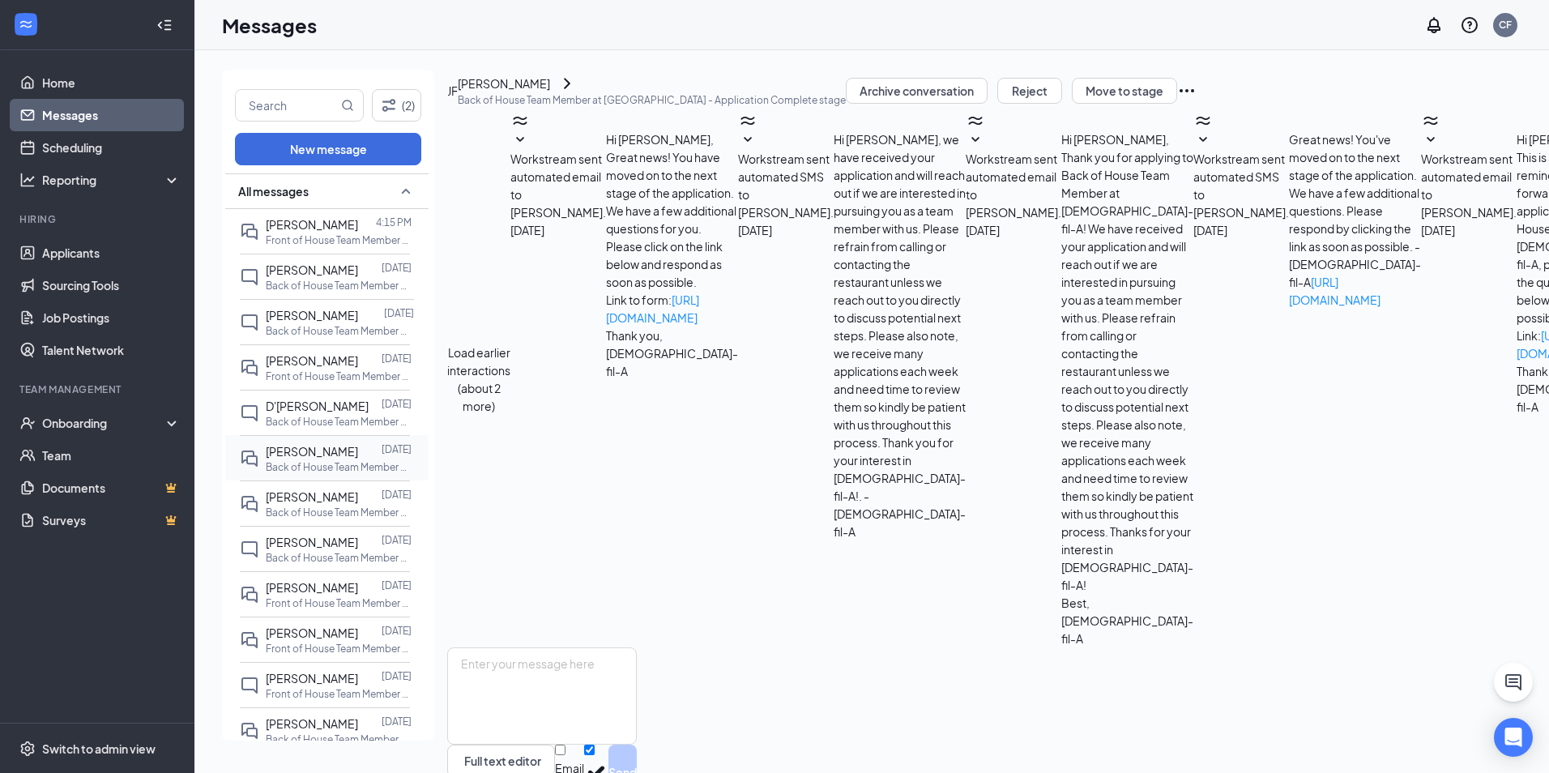
drag, startPoint x: 294, startPoint y: 385, endPoint x: 314, endPoint y: 462, distance: 79.6
click at [314, 462] on p "Back of House Team Member at Shrewsbury" at bounding box center [339, 467] width 146 height 14
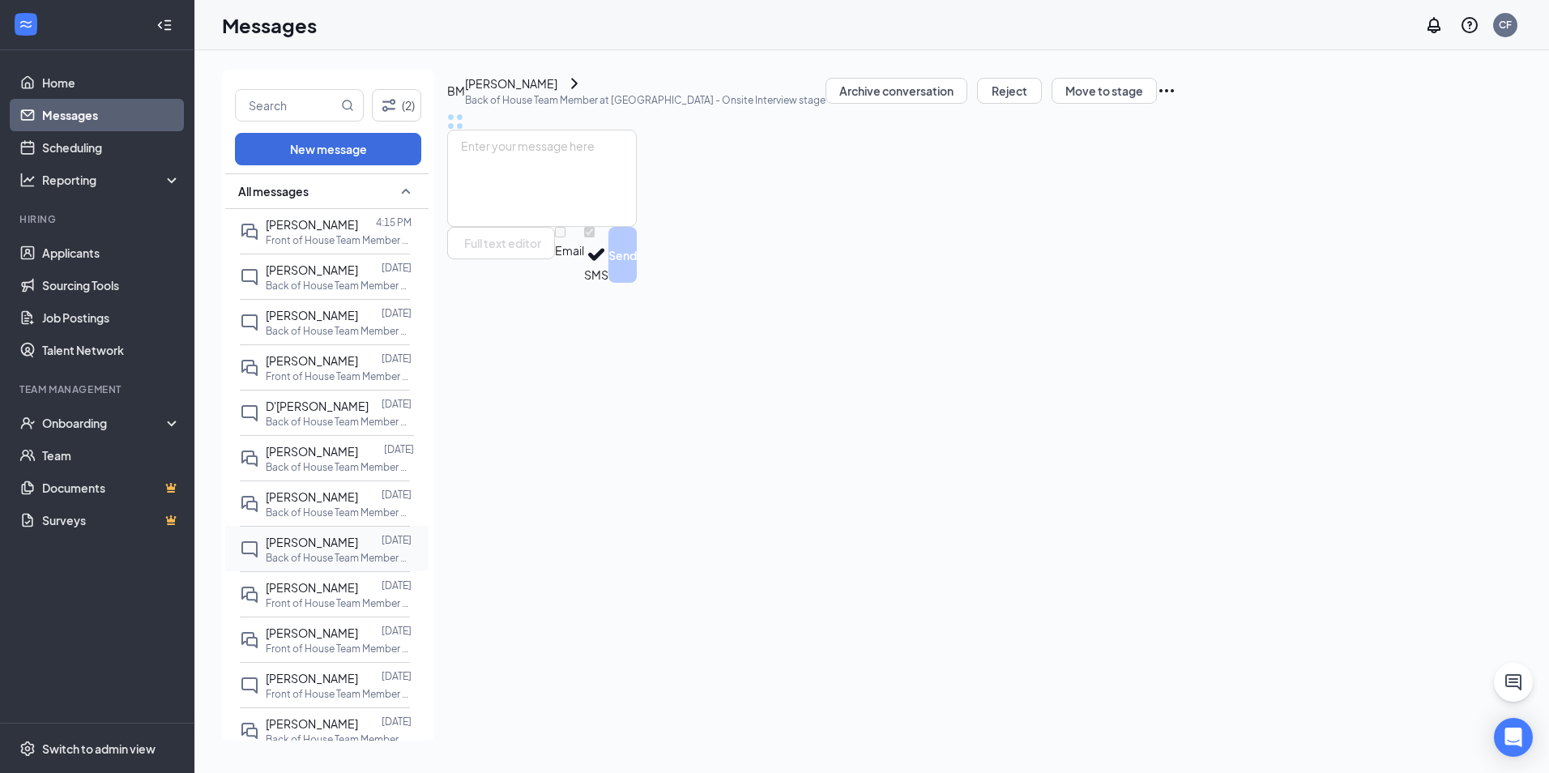
click at [296, 536] on span "Jeezus McMillan" at bounding box center [312, 542] width 92 height 15
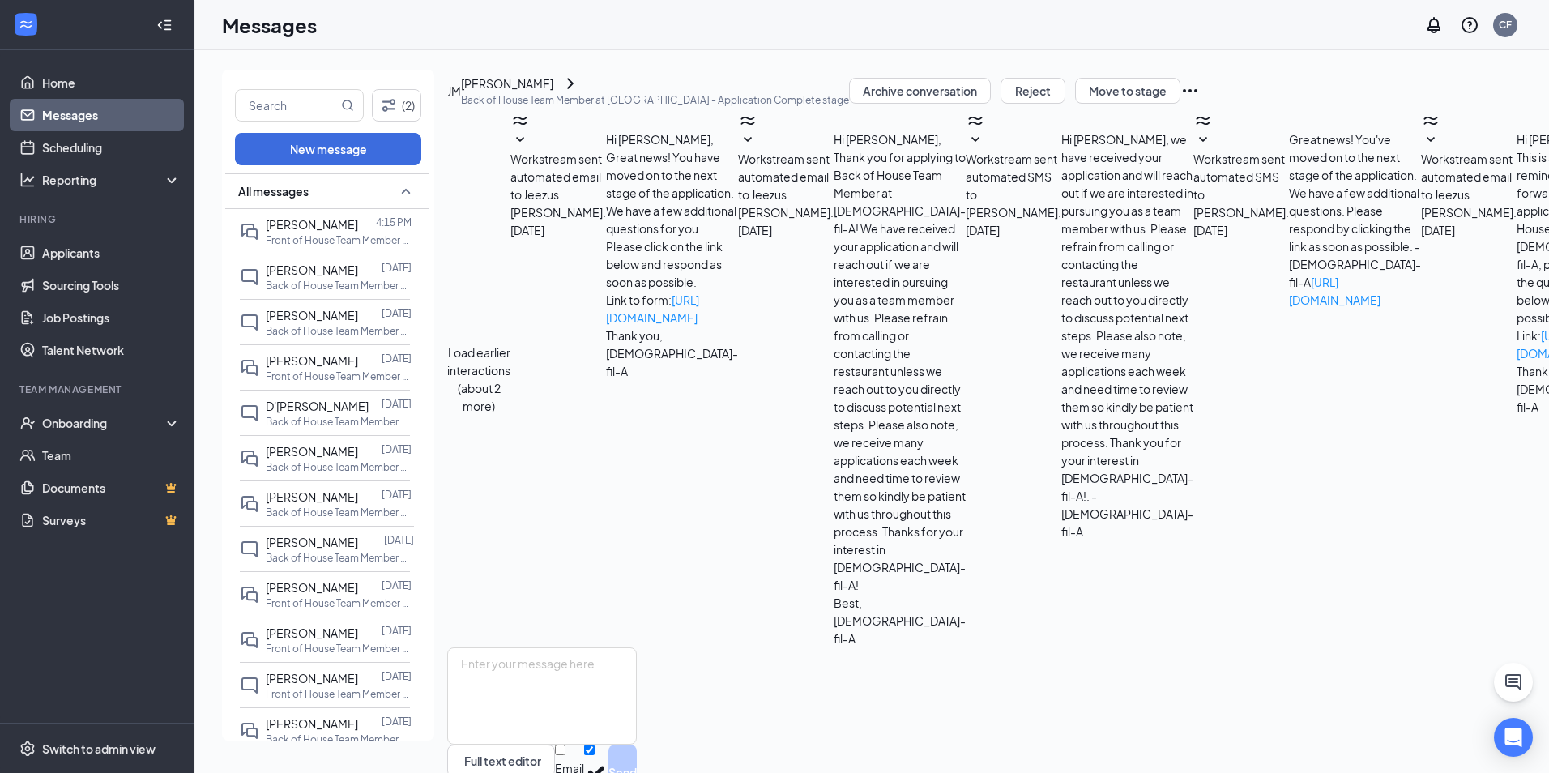
scroll to position [148, 0]
click at [553, 92] on div "Jeezus McMillan" at bounding box center [507, 84] width 92 height 18
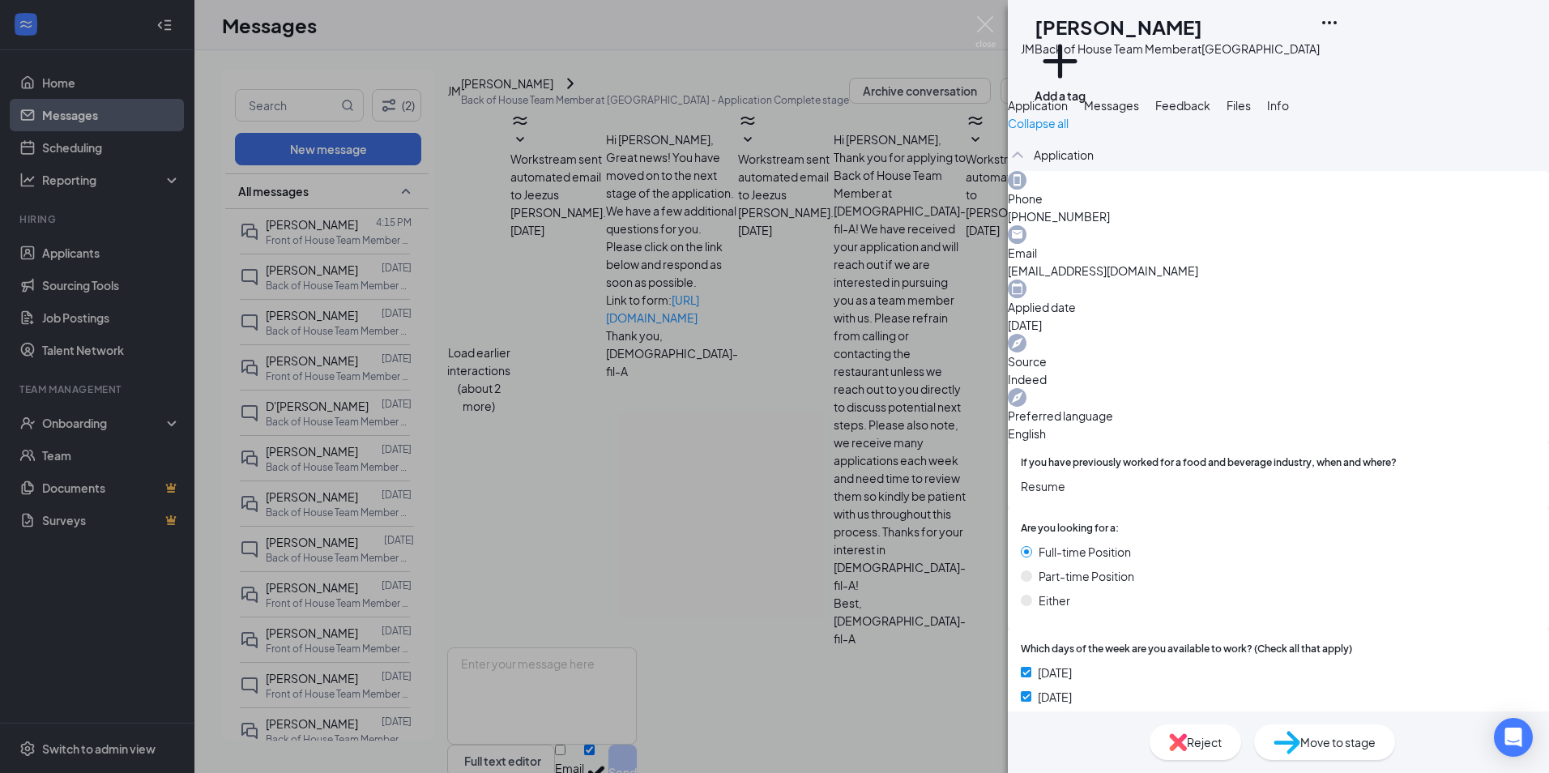
click at [1339, 22] on icon "Ellipses" at bounding box center [1328, 22] width 19 height 19
click at [1453, 56] on link "View full application" at bounding box center [1438, 60] width 175 height 16
click at [1139, 113] on span "Messages" at bounding box center [1111, 105] width 55 height 15
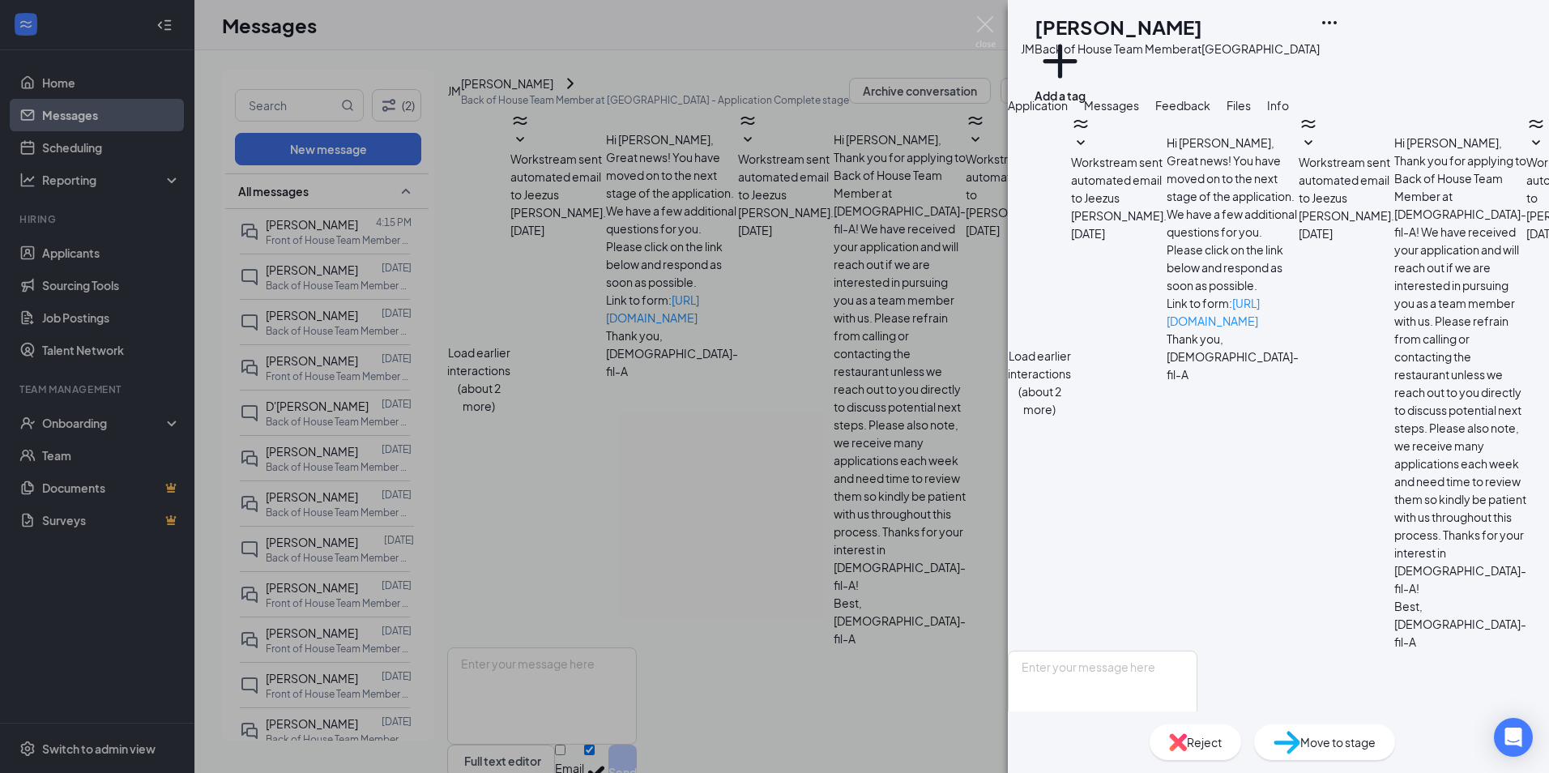
scroll to position [326, 0]
click at [307, 504] on div "JM Jeezus McMillan Back of House Team Member at Shrewsbury Add a tag Applicatio…" at bounding box center [774, 386] width 1549 height 773
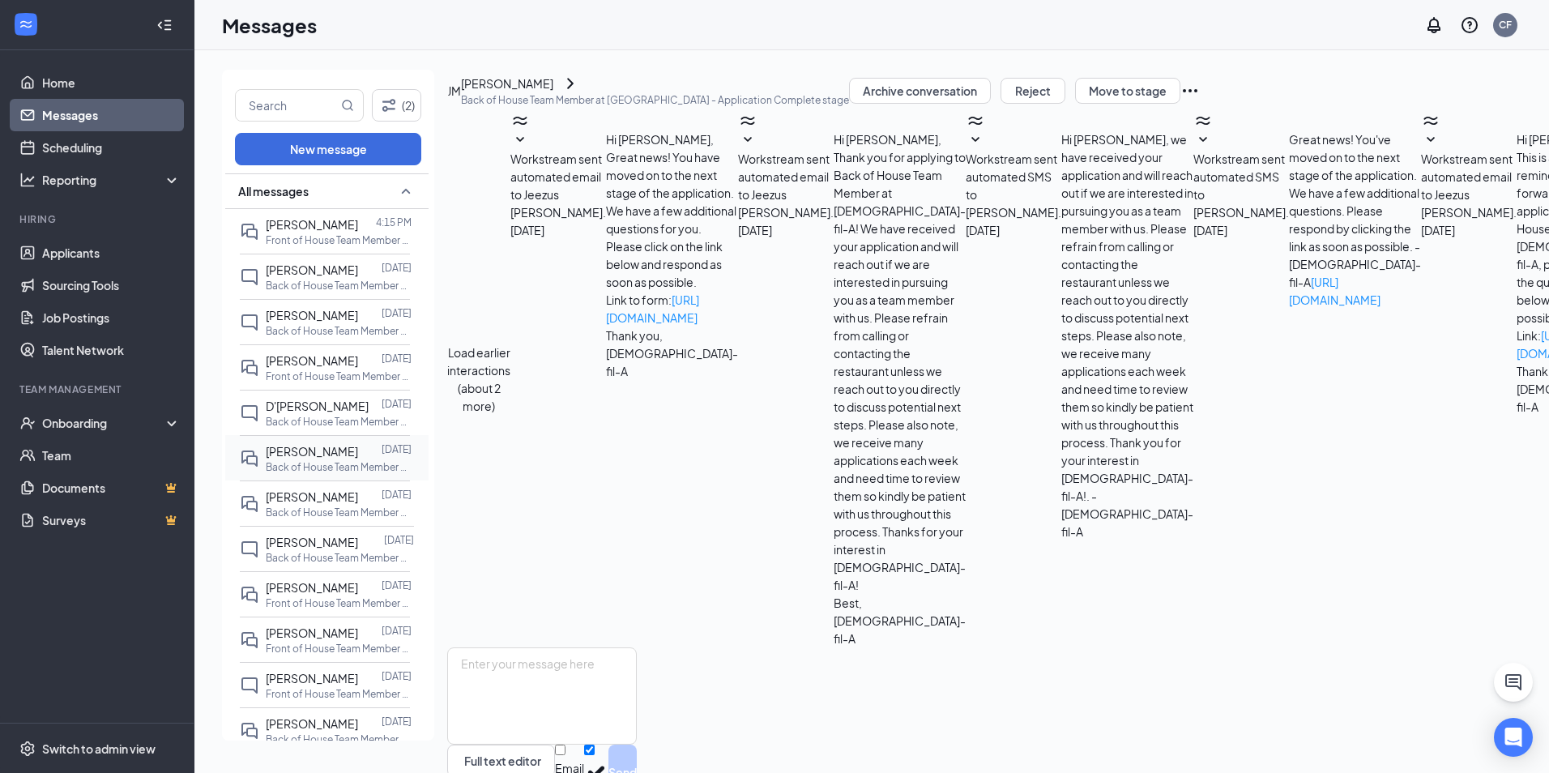
click at [290, 461] on p "Back of House Team Member at Shrewsbury" at bounding box center [339, 467] width 146 height 14
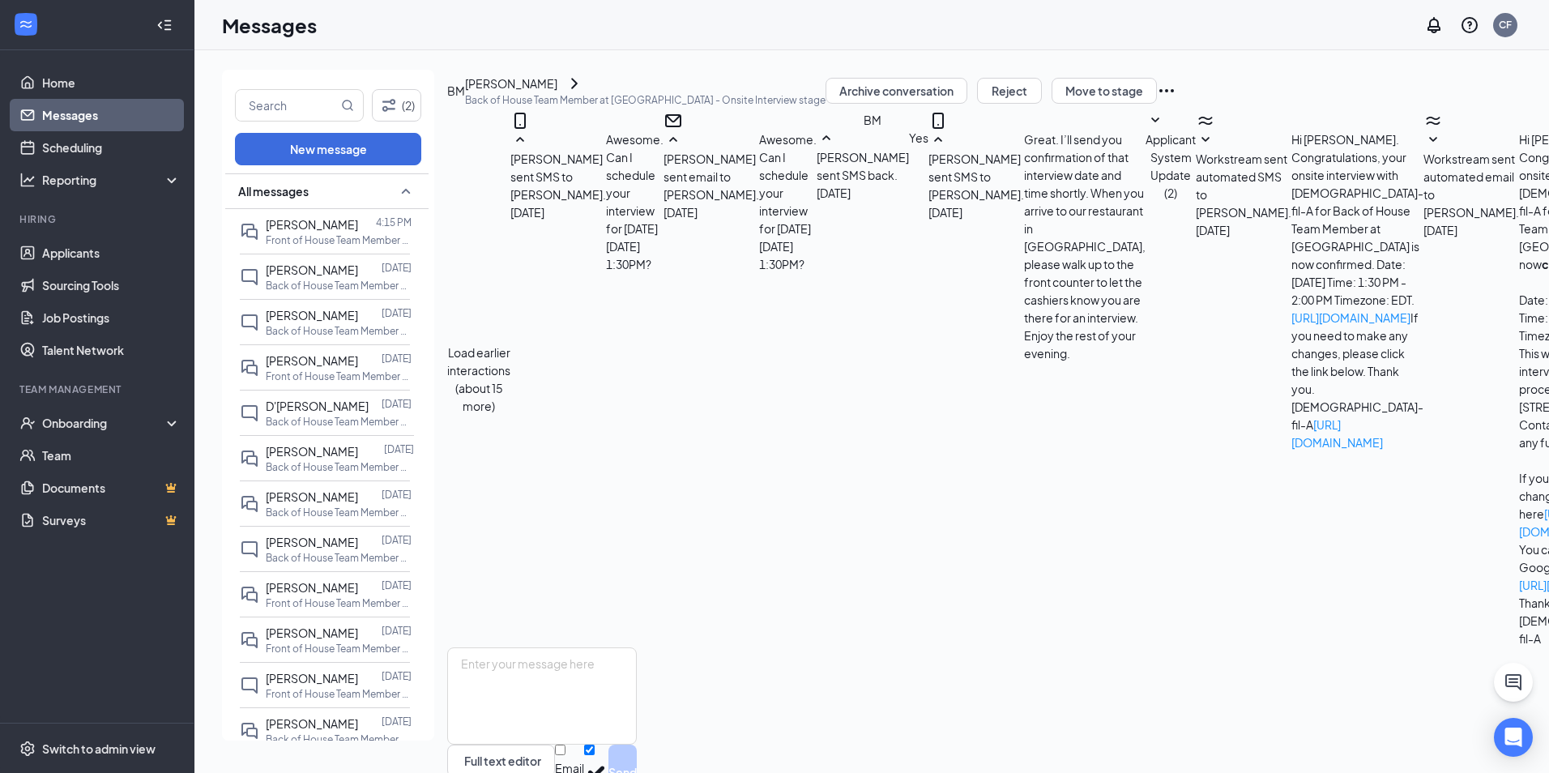
click at [316, 472] on p "Back of House Team Member at Shrewsbury" at bounding box center [339, 467] width 146 height 14
click at [356, 531] on div "Jeezus McMillan Sep 14 Back of House Team Member at Shrewsbury" at bounding box center [325, 548] width 170 height 45
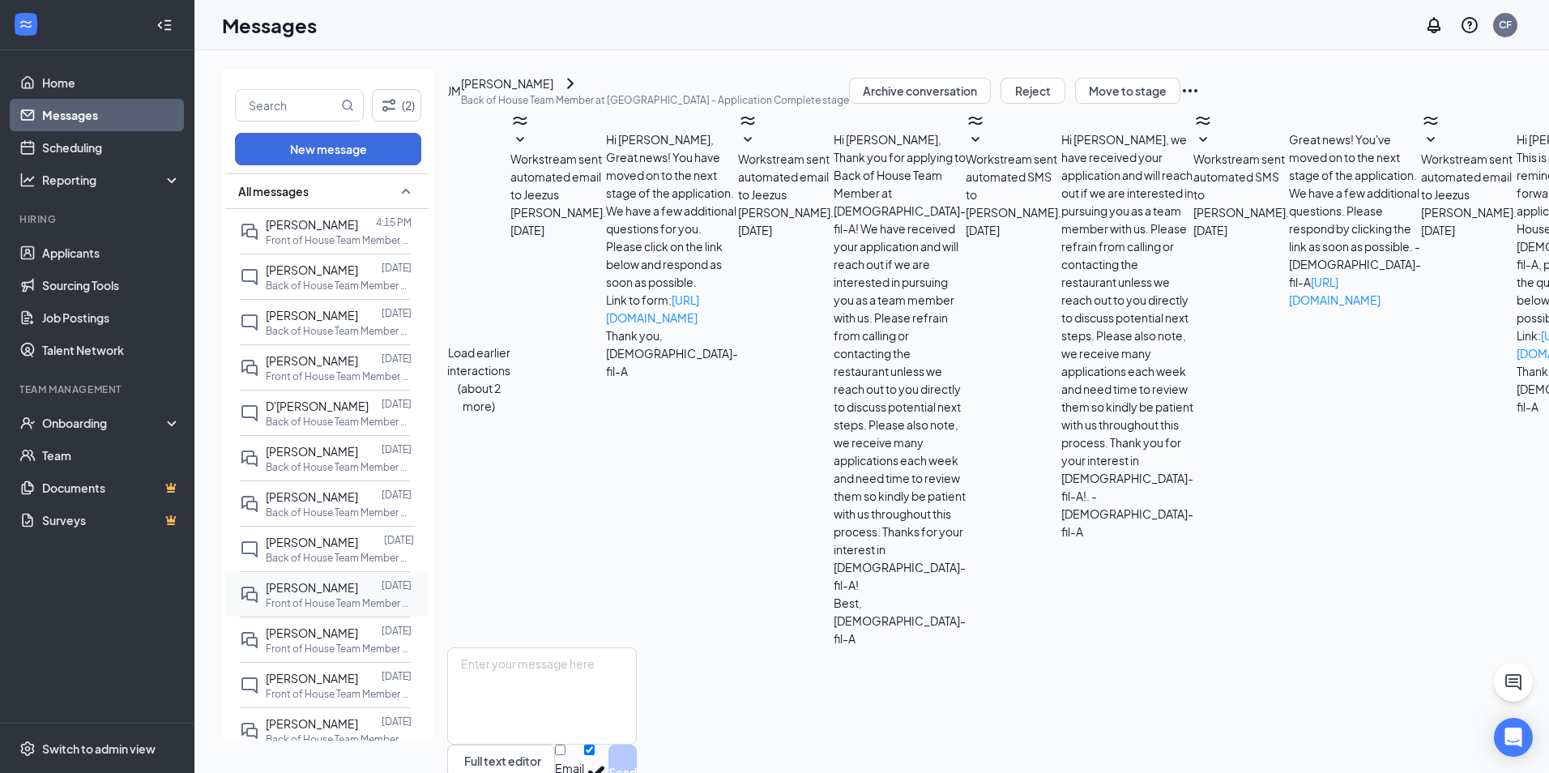
scroll to position [148, 0]
click at [288, 628] on span "Nathen Alvarez" at bounding box center [312, 632] width 92 height 15
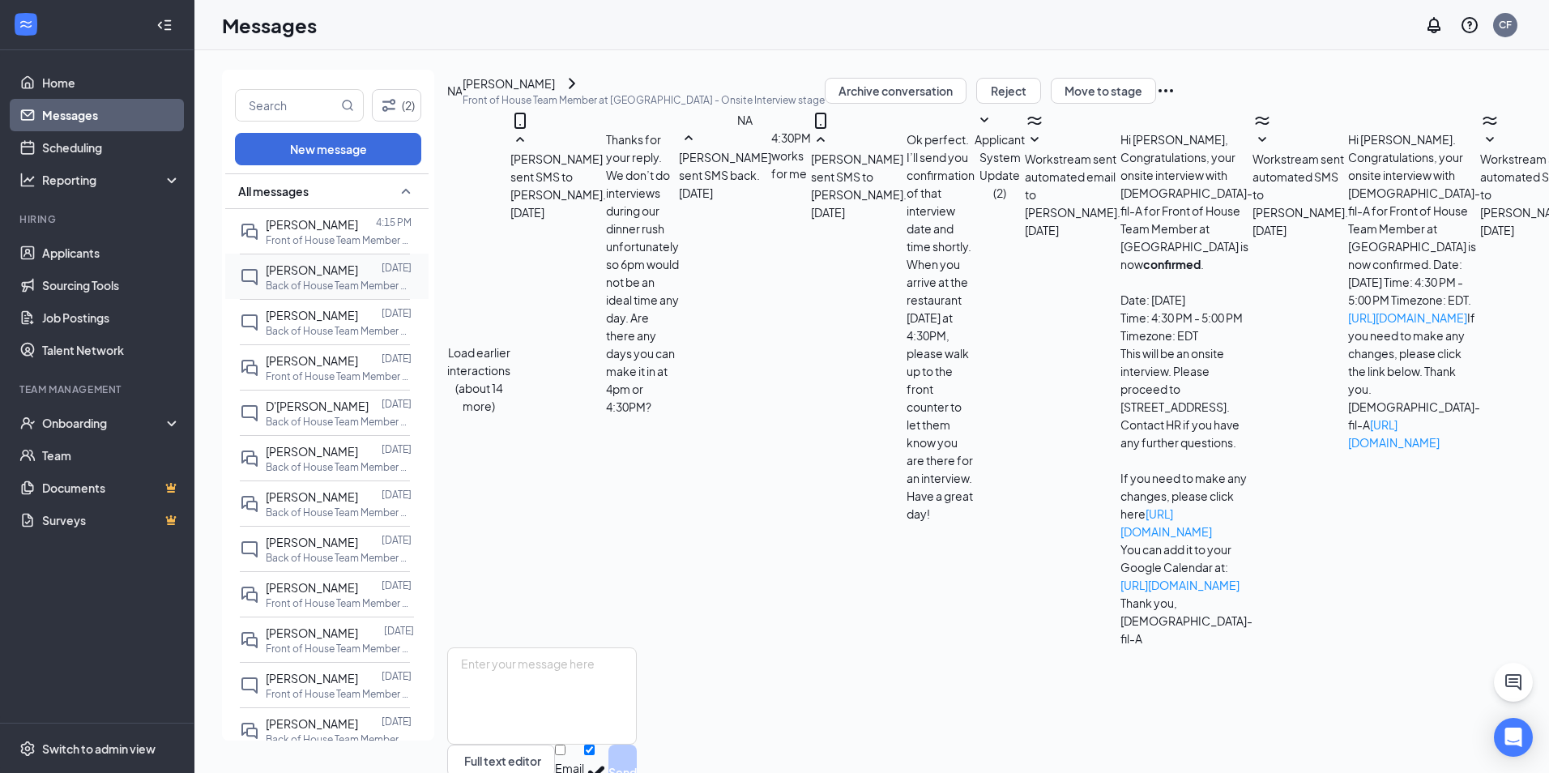
scroll to position [254, 0]
click at [92, 272] on link "Sourcing Tools" at bounding box center [111, 285] width 138 height 32
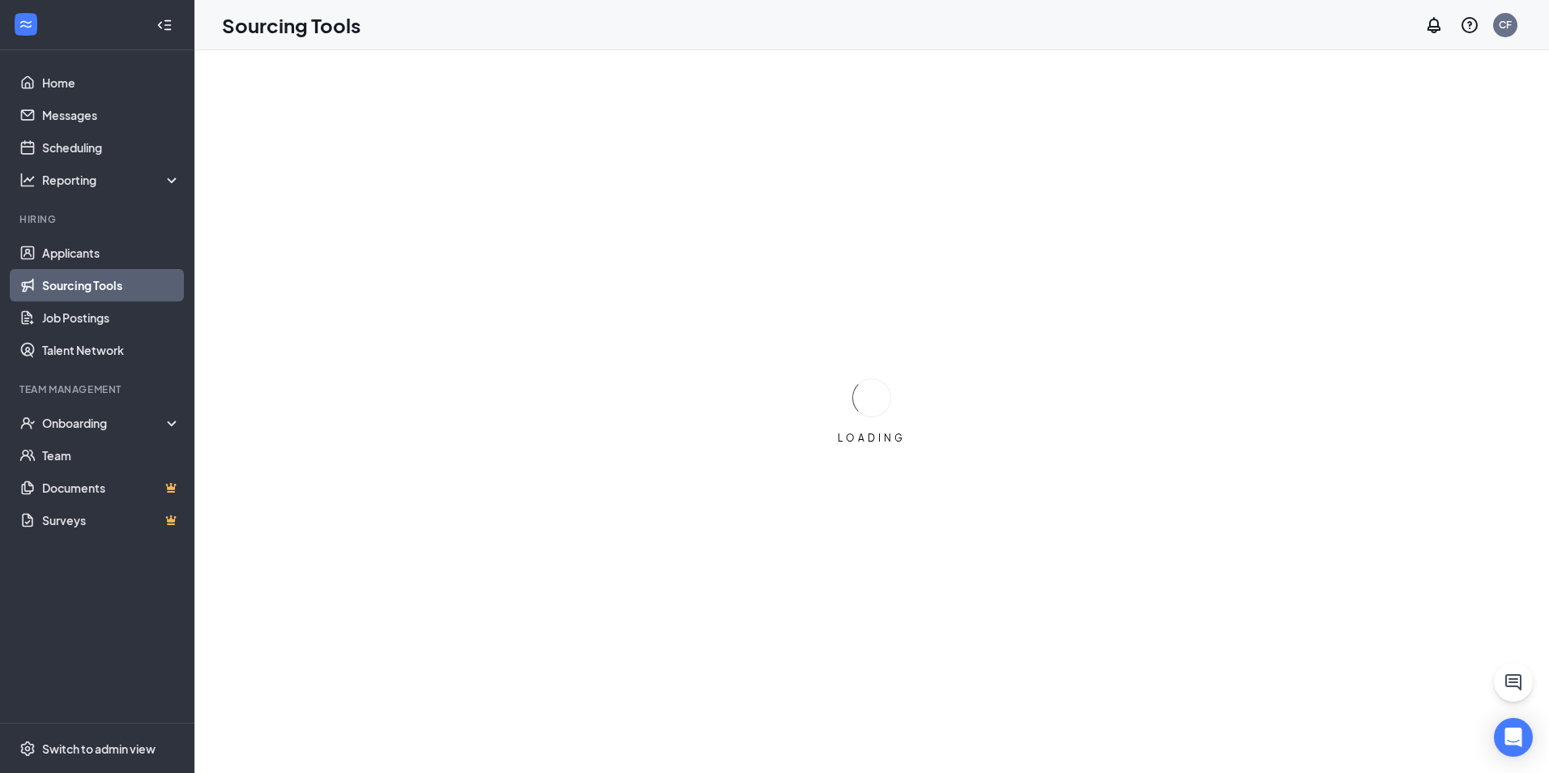
click at [96, 231] on li "Hiring Applicants Sourcing Tools Job Postings Talent Network" at bounding box center [97, 289] width 194 height 154
click at [78, 251] on link "Applicants" at bounding box center [111, 253] width 138 height 32
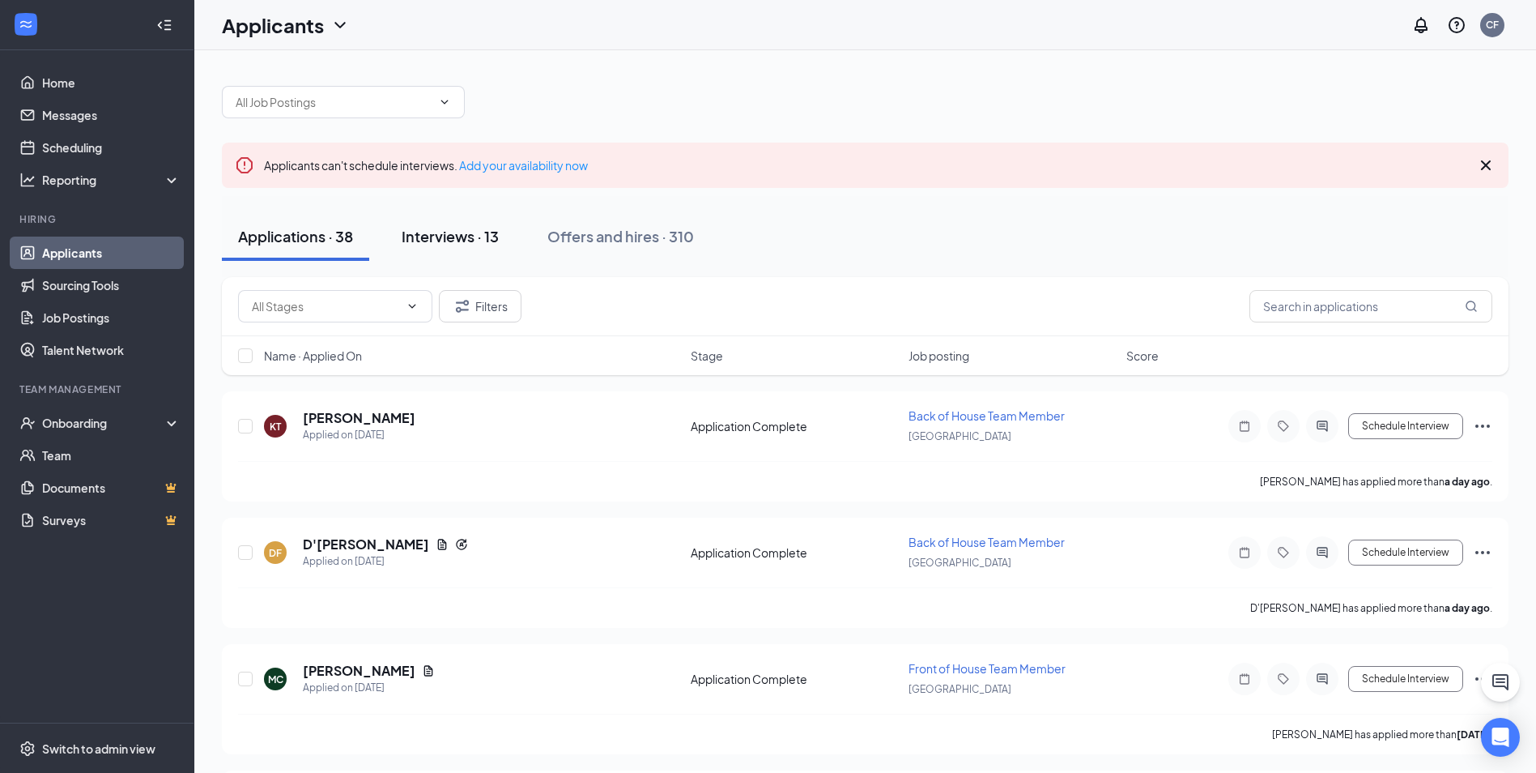
click at [448, 238] on div "Interviews · 13" at bounding box center [450, 236] width 97 height 20
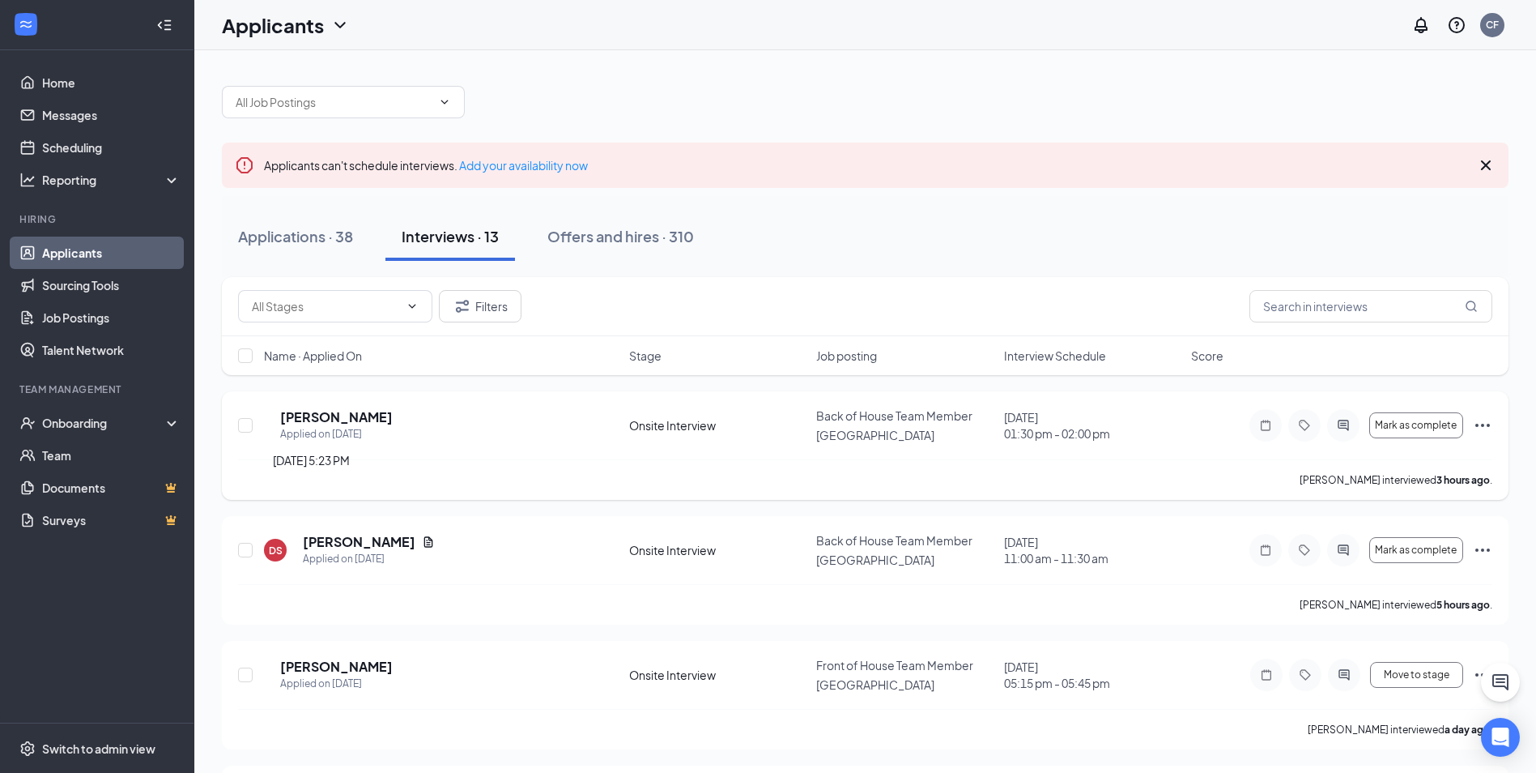
click at [360, 418] on h5 "Blake Malloy" at bounding box center [336, 417] width 113 height 18
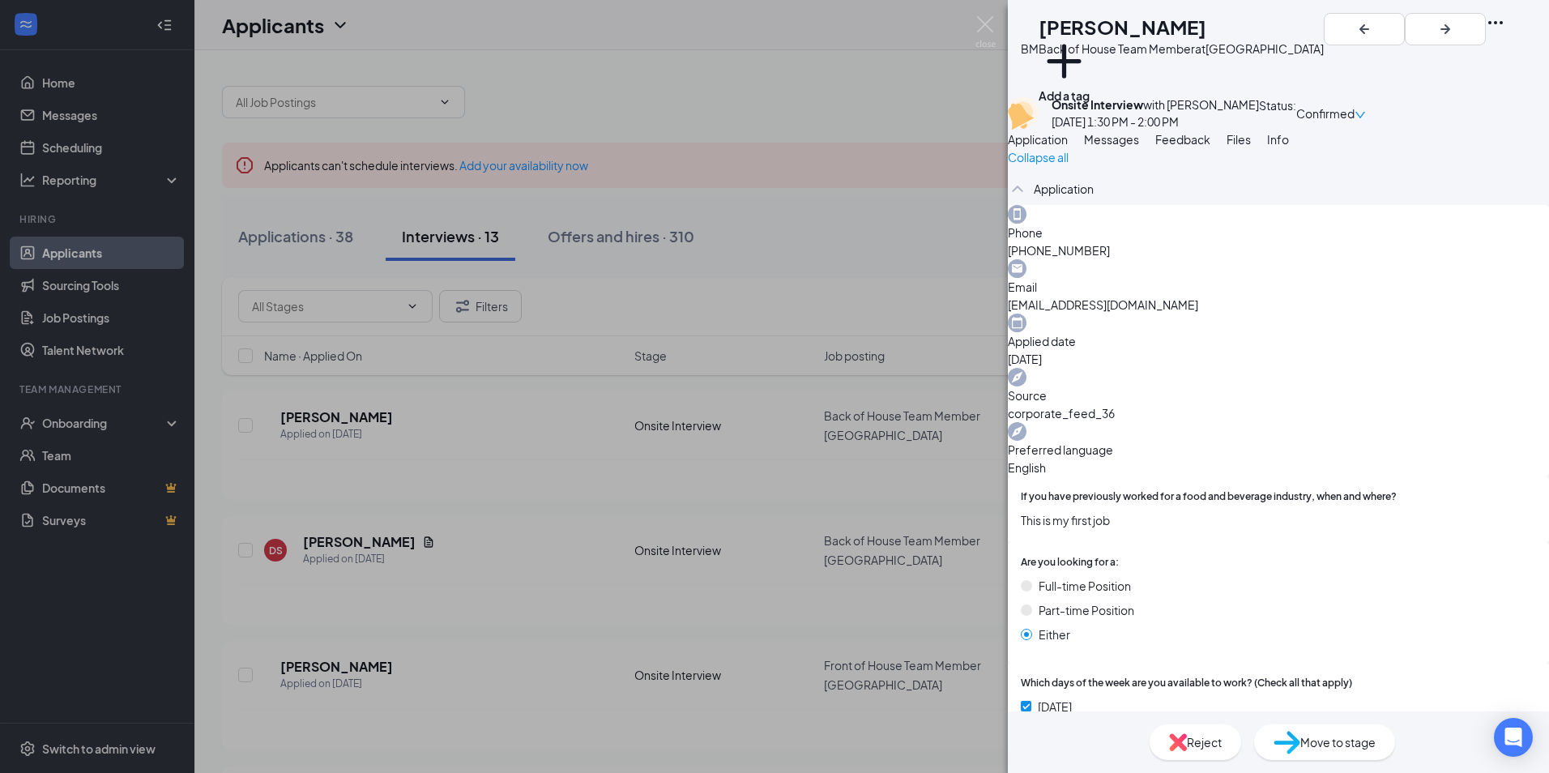
click at [1139, 148] on button "Messages" at bounding box center [1111, 139] width 55 height 18
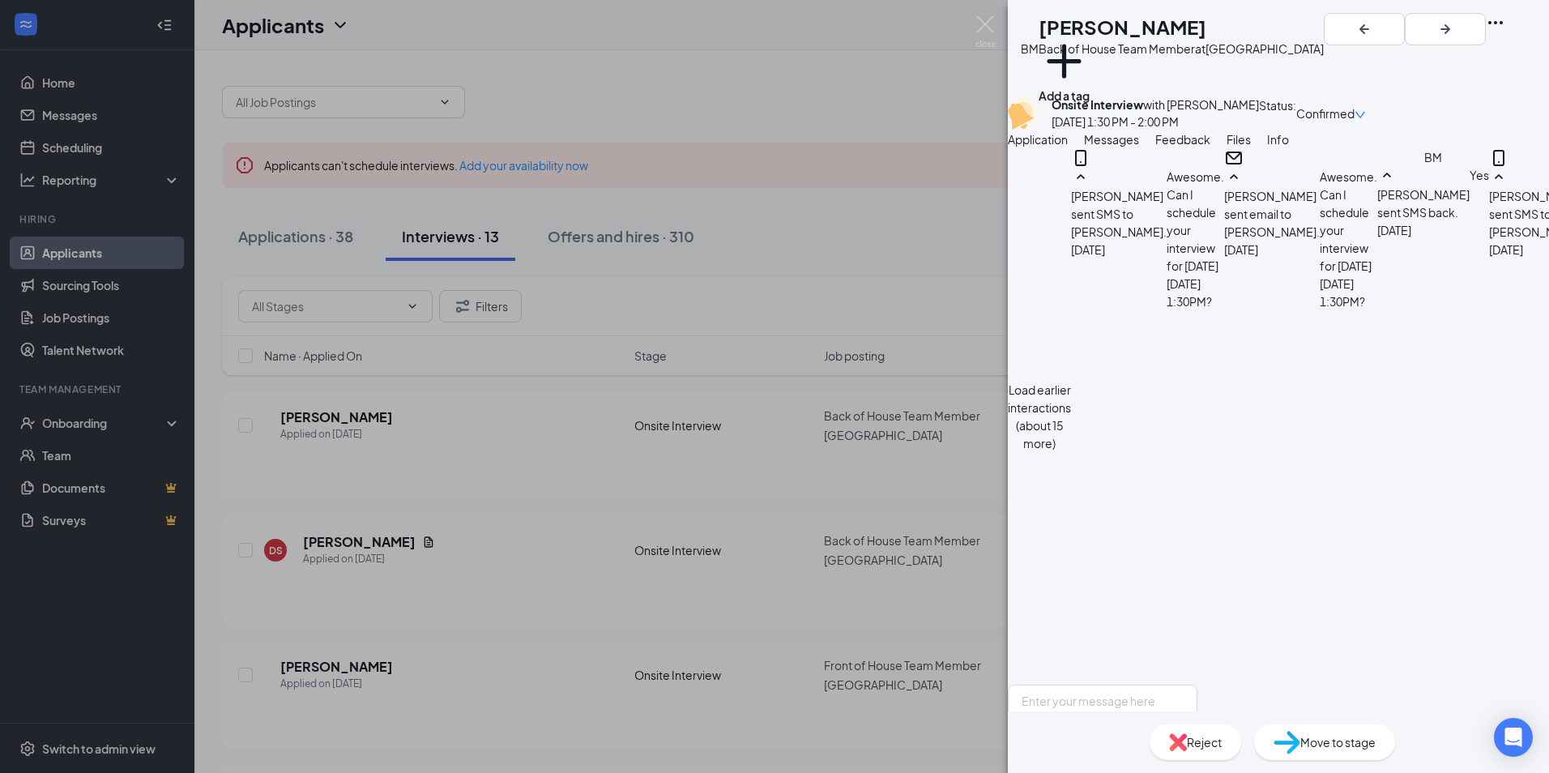
scroll to position [596, 0]
click at [347, 422] on div "BM Blake Malloy Back of House Team Member at Shrewsbury Add a tag Onsite Interv…" at bounding box center [774, 386] width 1549 height 773
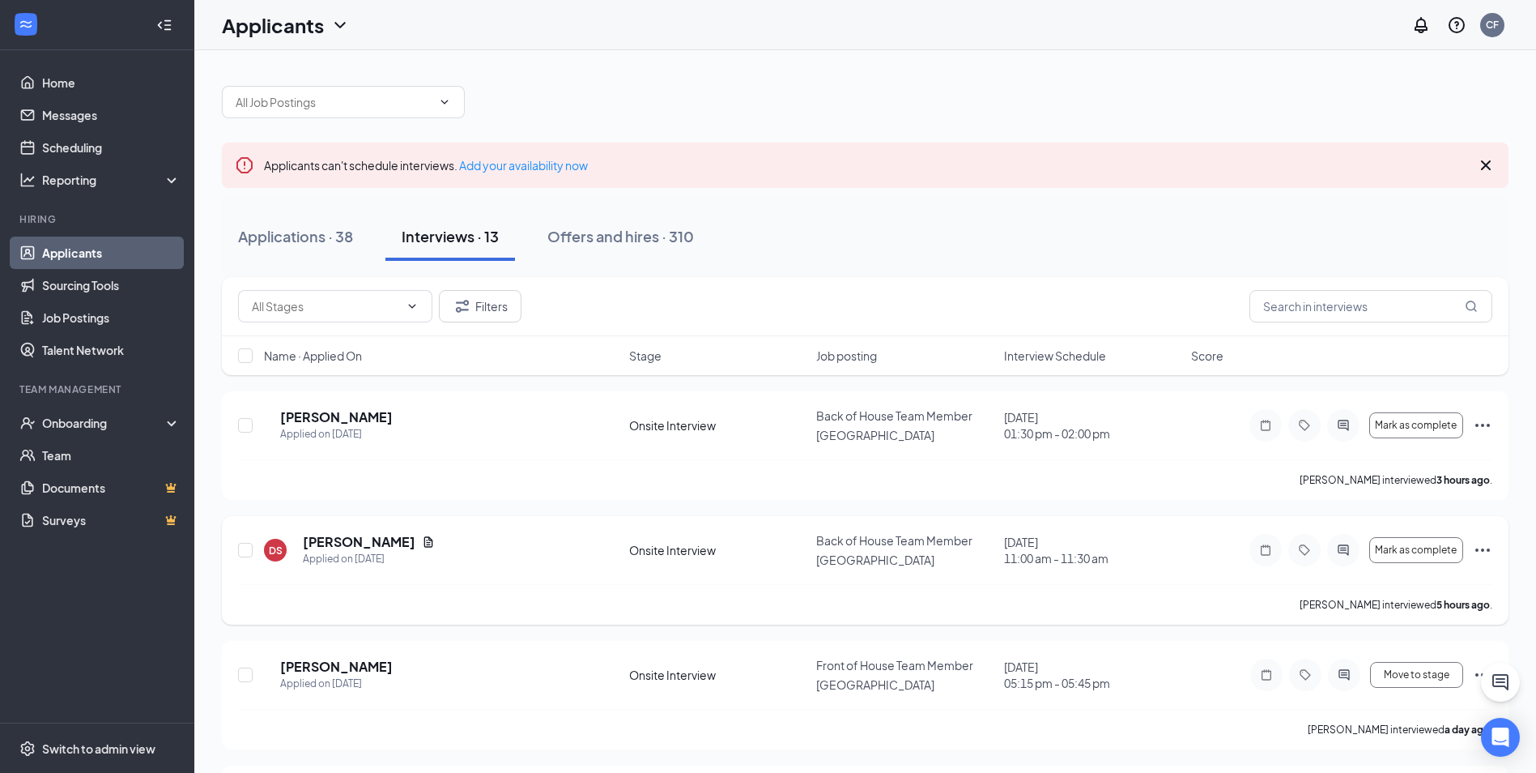
click at [371, 526] on div "DS Dakota Smallwood Applied on Sep 9 Onsite Interview Back of House Team Member…" at bounding box center [865, 570] width 1287 height 109
click at [371, 534] on h5 "Dakota Smallwood" at bounding box center [359, 542] width 113 height 18
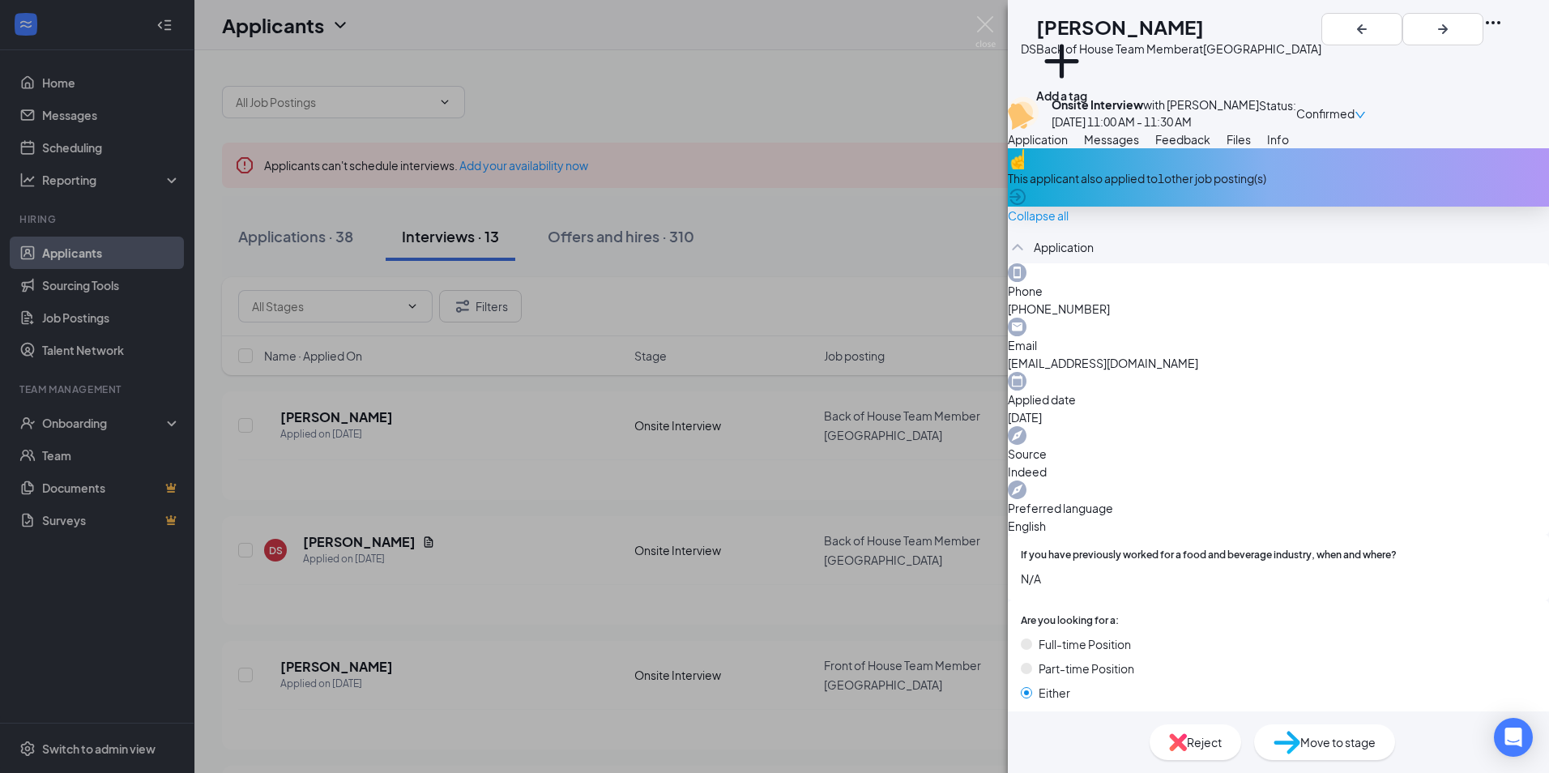
click at [1502, 31] on icon "Ellipses" at bounding box center [1492, 22] width 19 height 19
click at [1434, 58] on link "View full application" at bounding box center [1438, 65] width 175 height 16
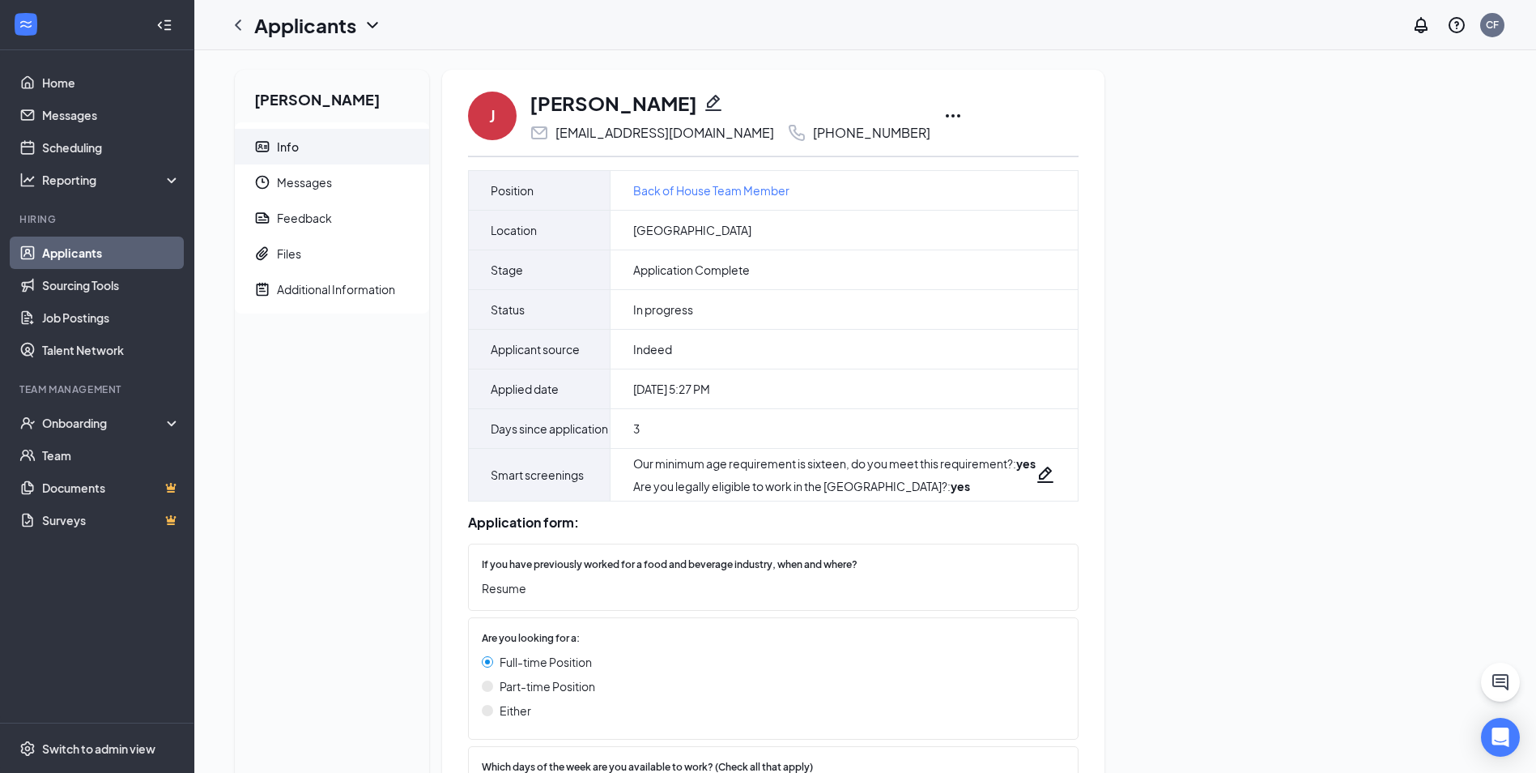
drag, startPoint x: 895, startPoint y: 116, endPoint x: 905, endPoint y: 118, distance: 10.0
click at [944, 116] on icon "Ellipses" at bounding box center [953, 115] width 19 height 19
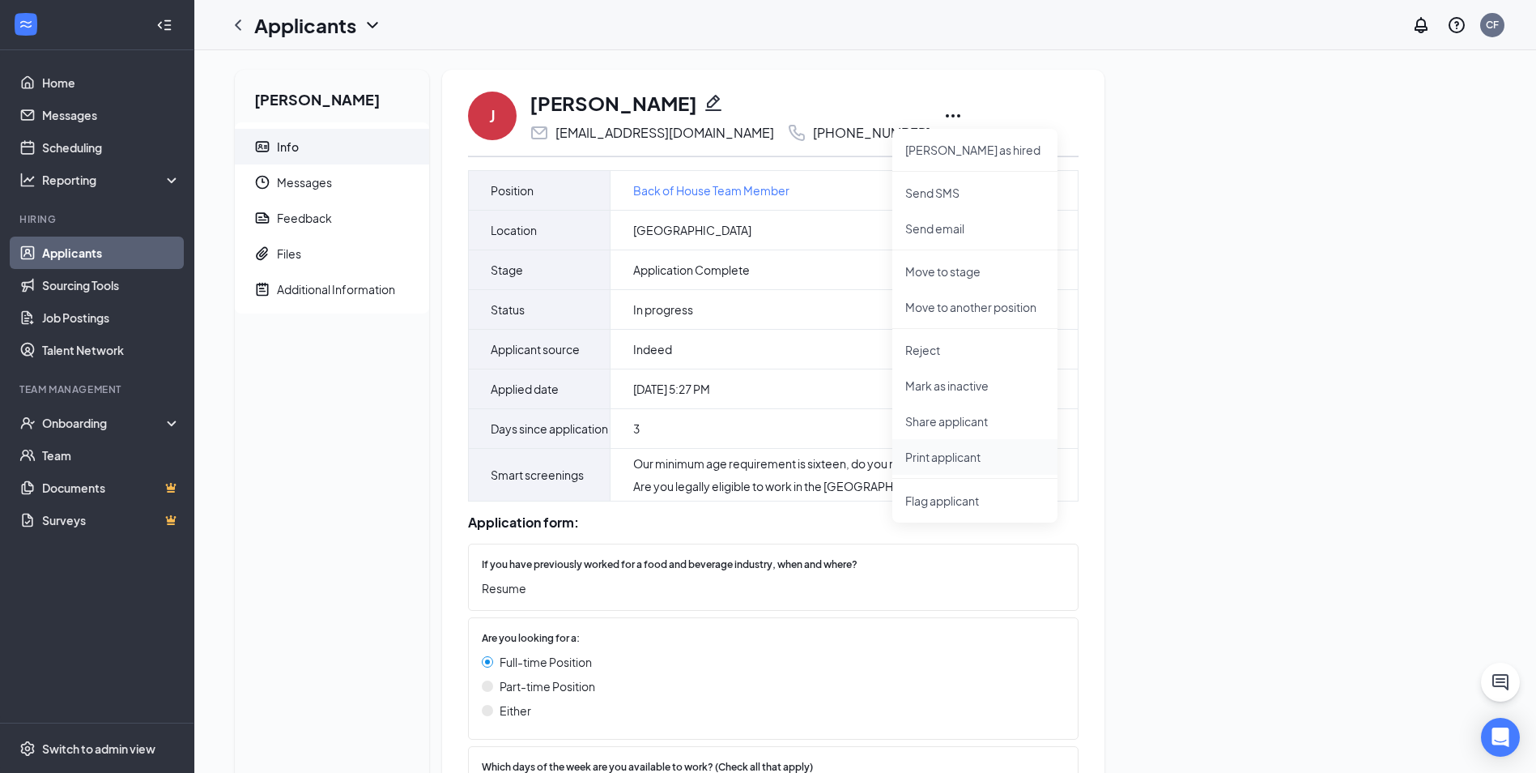
click at [954, 451] on p "Print applicant" at bounding box center [975, 457] width 139 height 16
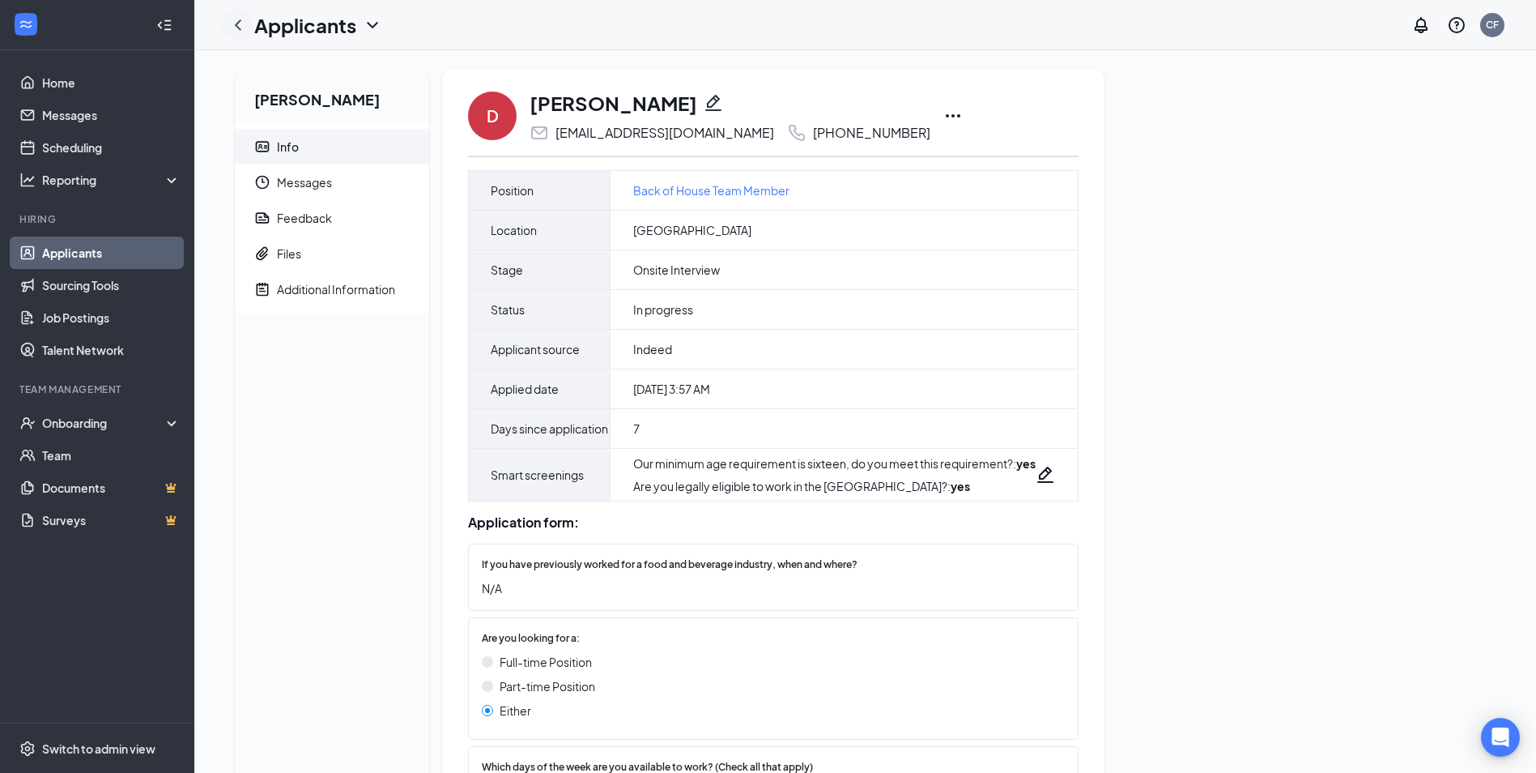
click at [247, 20] on icon "ChevronLeft" at bounding box center [237, 24] width 19 height 19
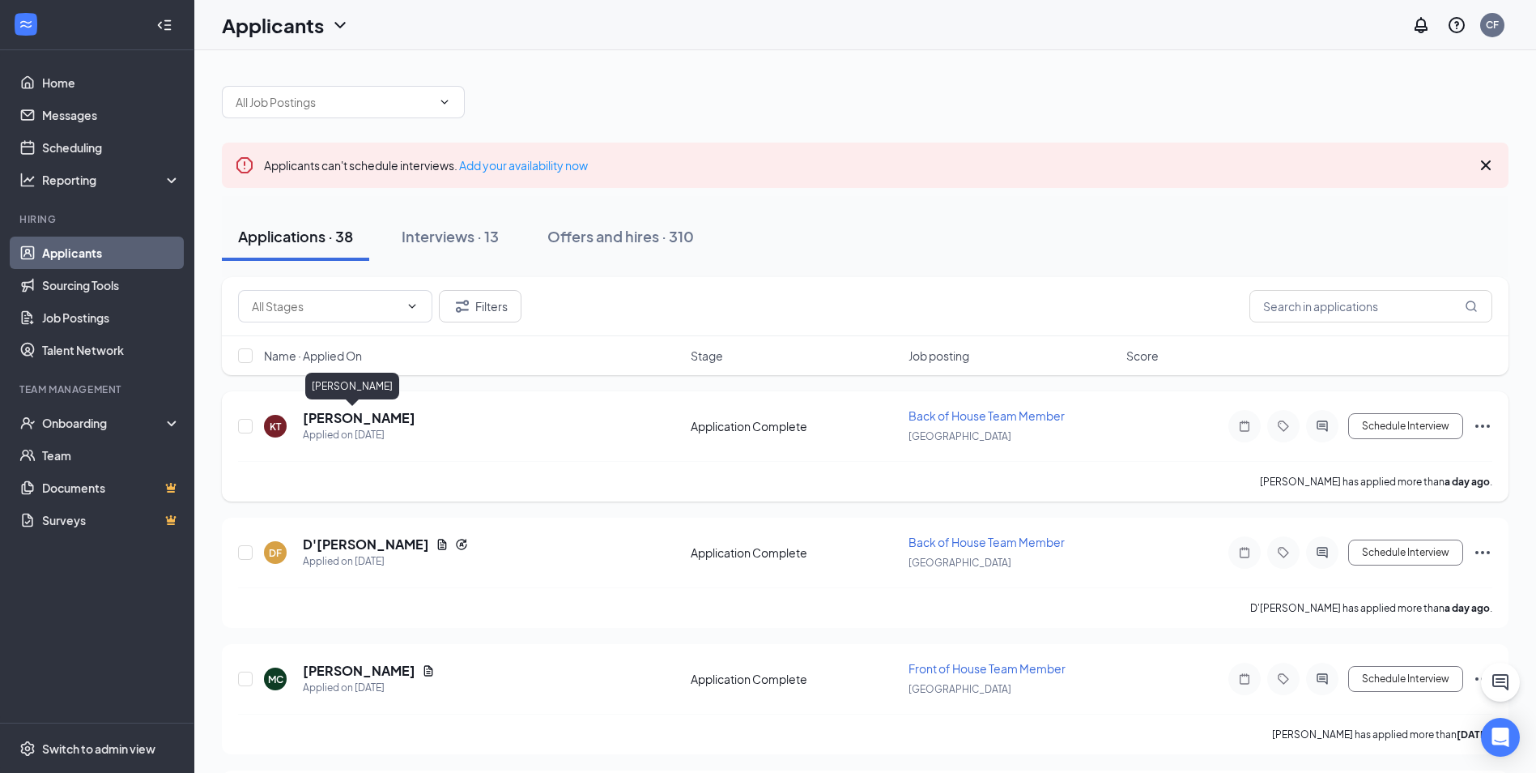
click at [354, 411] on h5 "[PERSON_NAME]" at bounding box center [359, 418] width 113 height 18
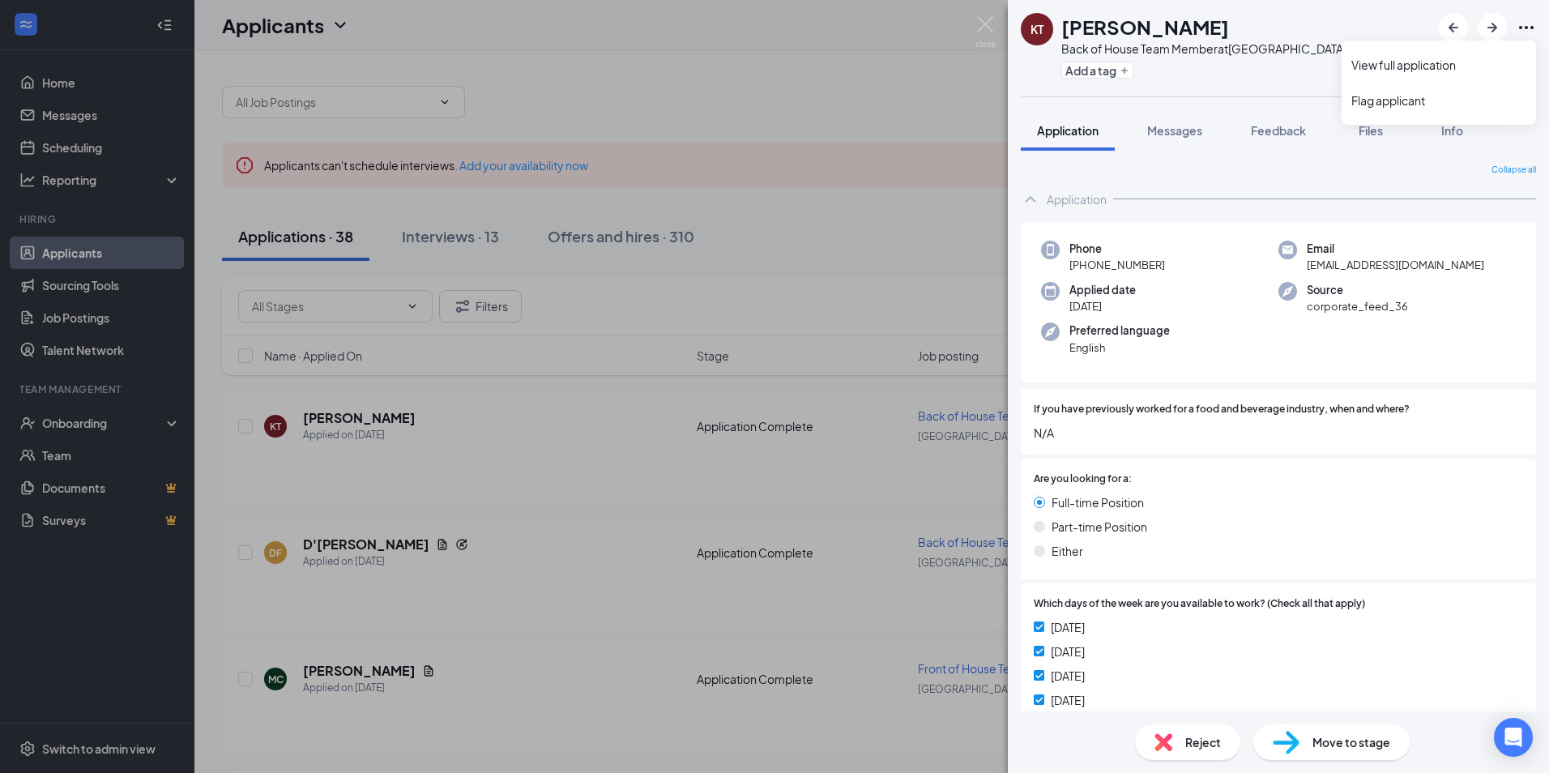
click at [1532, 31] on icon "Ellipses" at bounding box center [1525, 27] width 19 height 19
click at [1387, 62] on link "View full application" at bounding box center [1438, 65] width 175 height 16
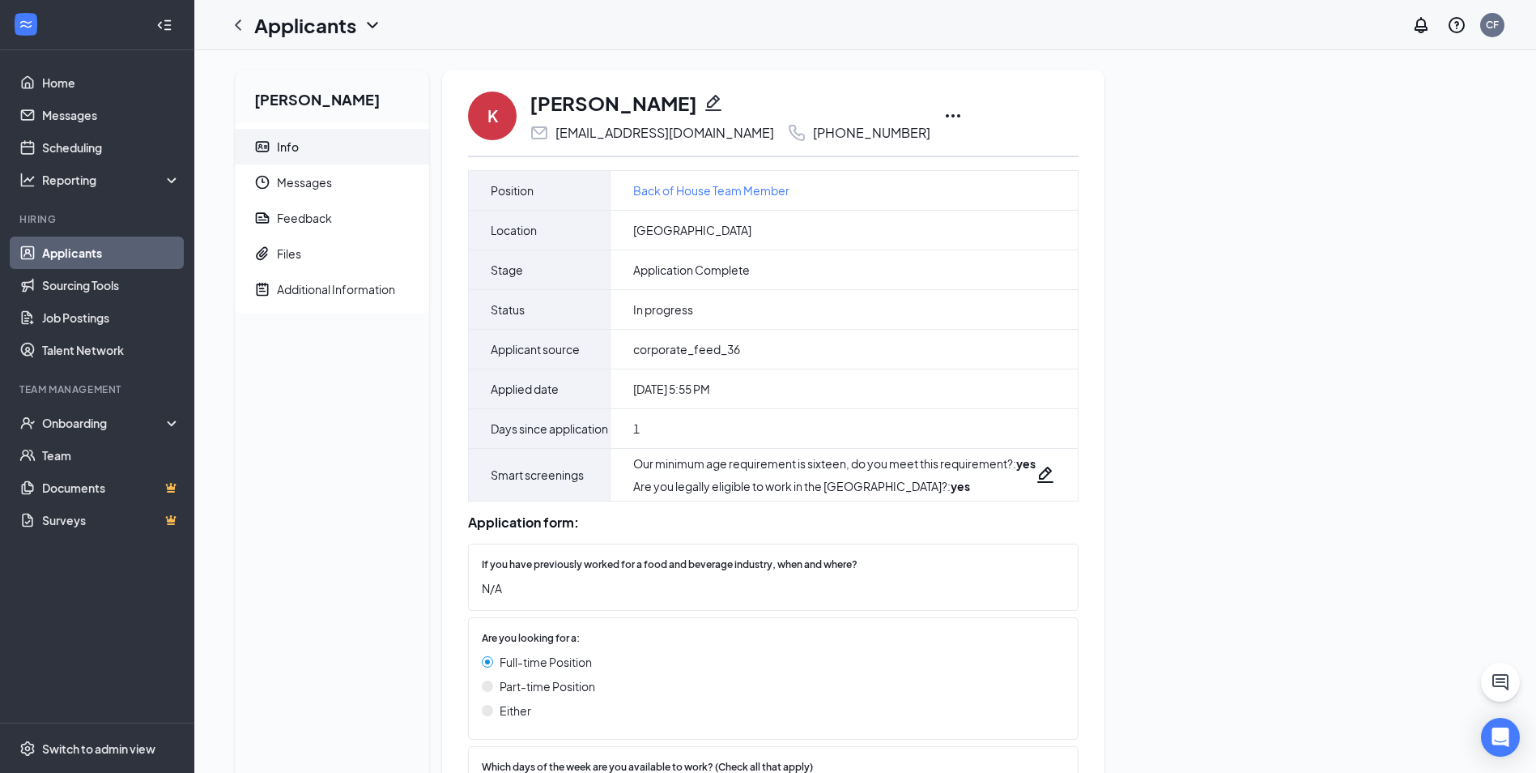
click at [944, 114] on icon "Ellipses" at bounding box center [953, 115] width 19 height 19
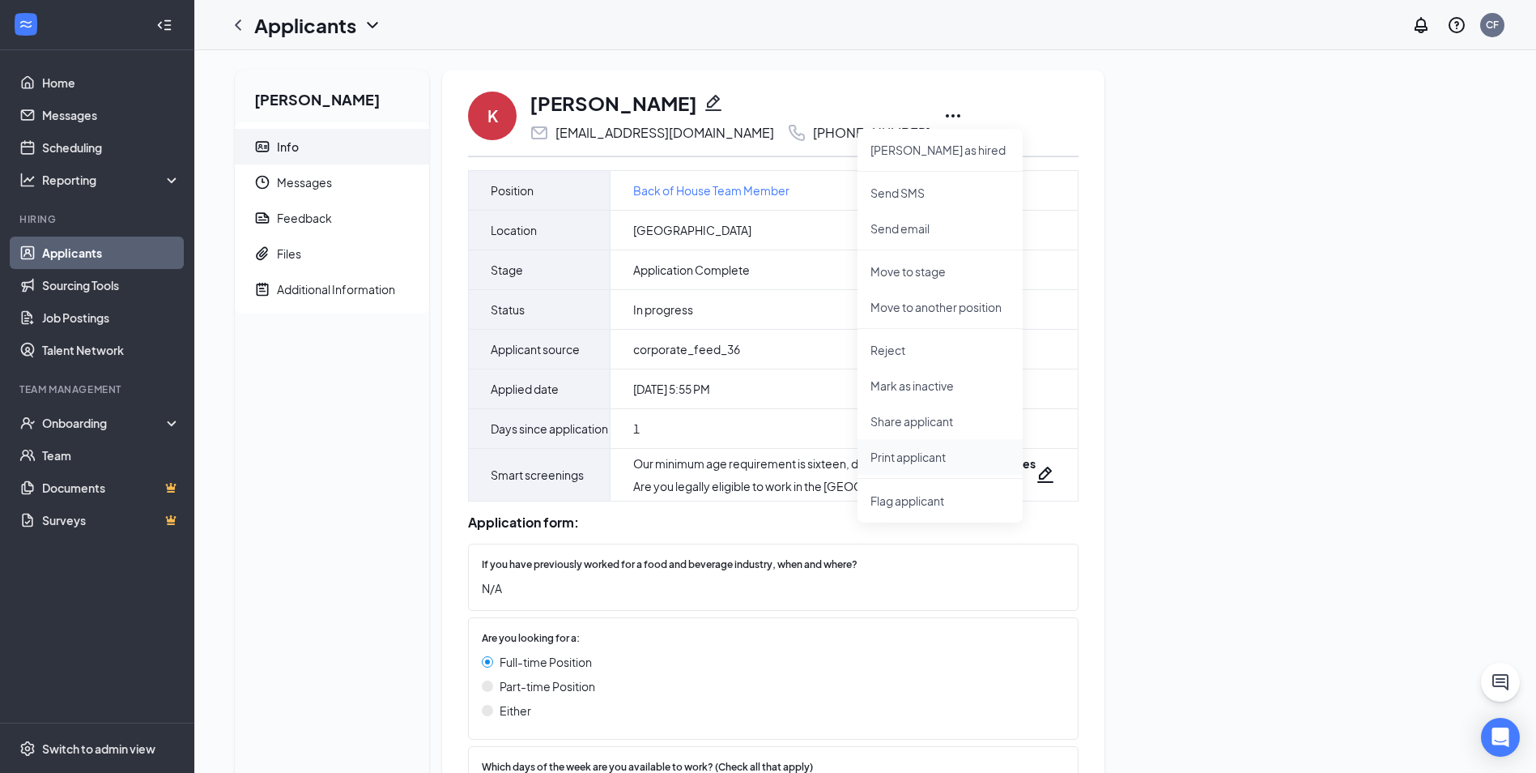
click at [911, 452] on p "Print applicant" at bounding box center [940, 457] width 139 height 16
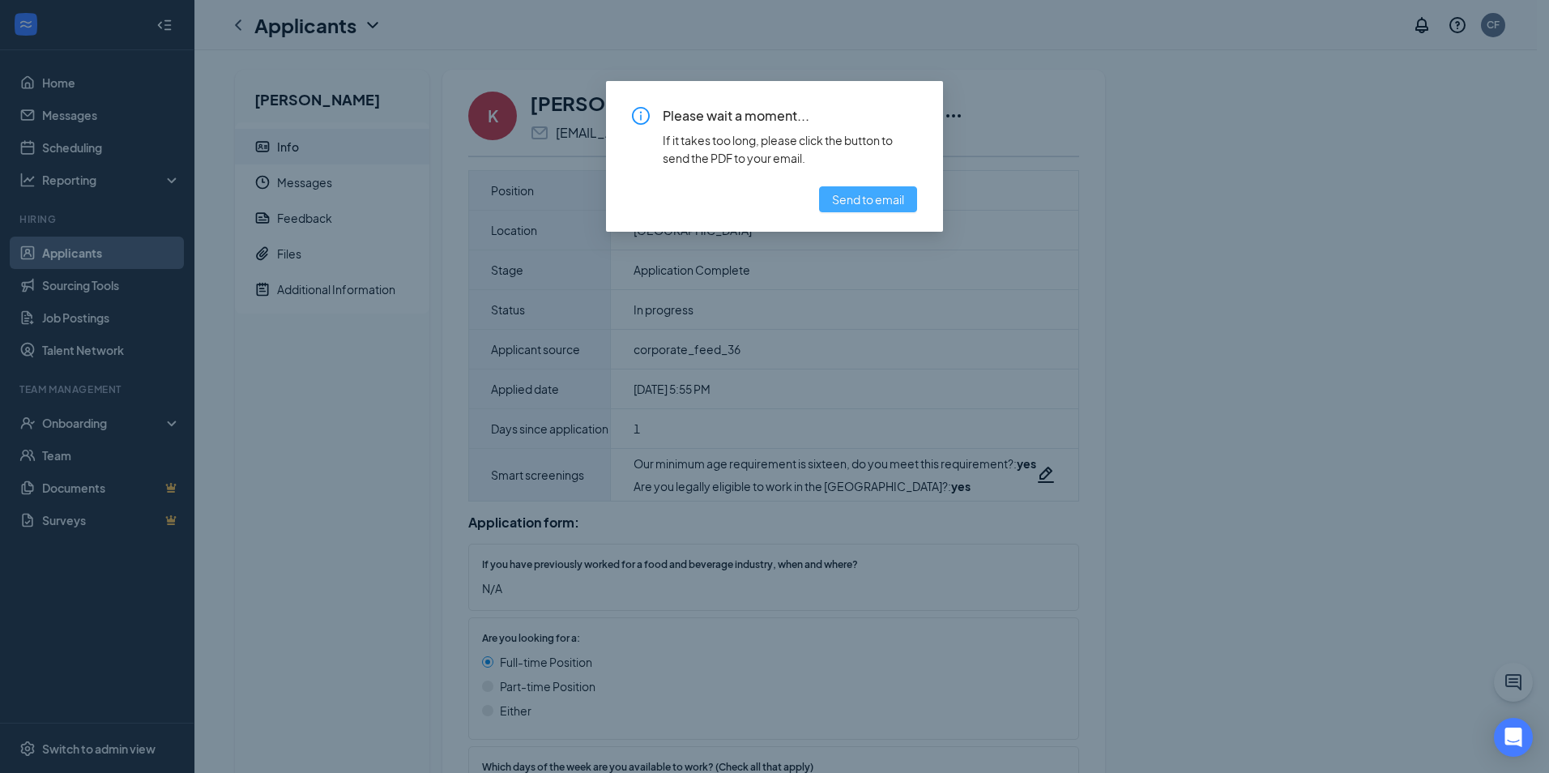
click at [866, 200] on span "Send to email" at bounding box center [868, 199] width 72 height 18
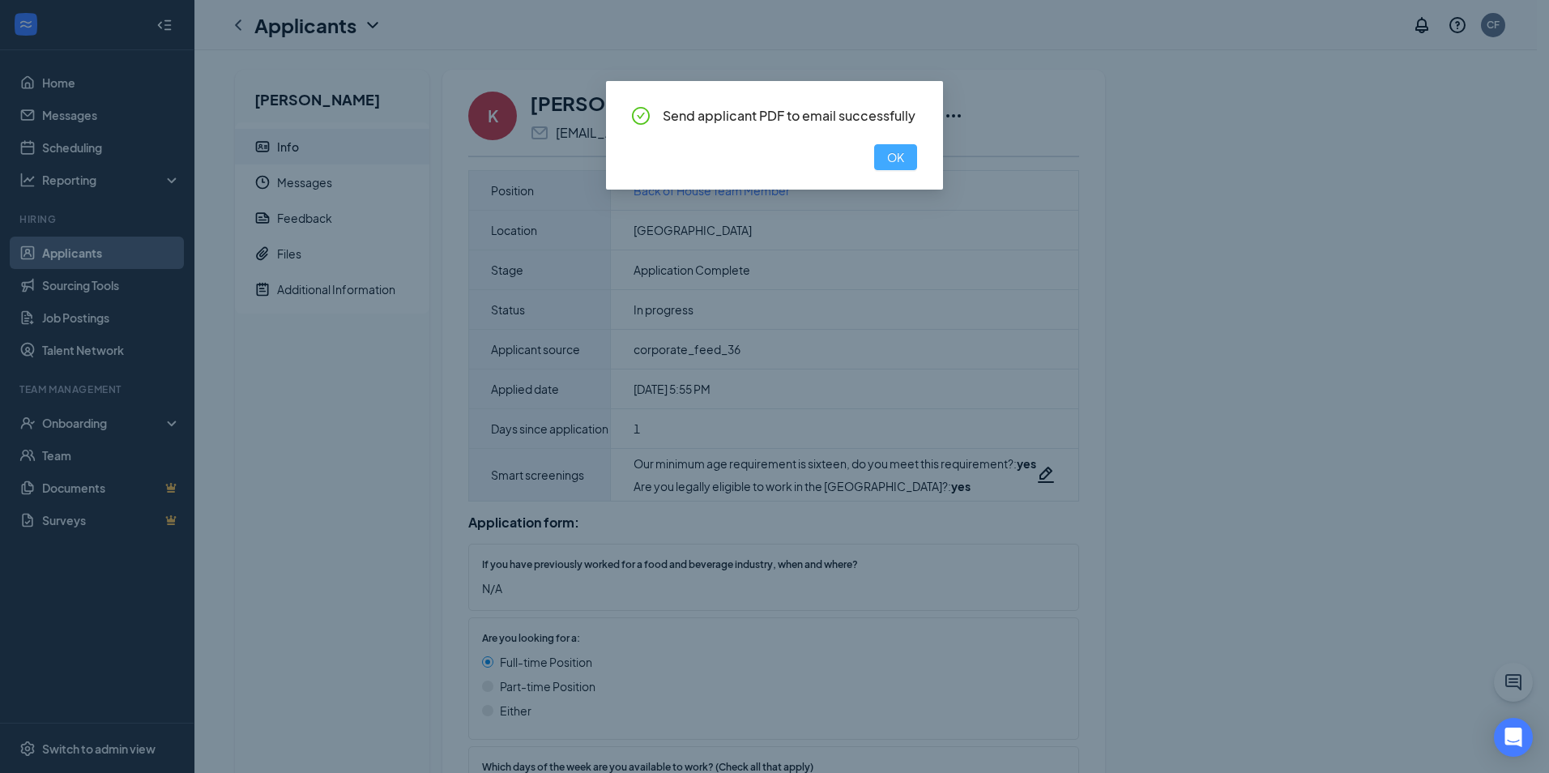
click at [897, 161] on span "OK" at bounding box center [895, 157] width 17 height 18
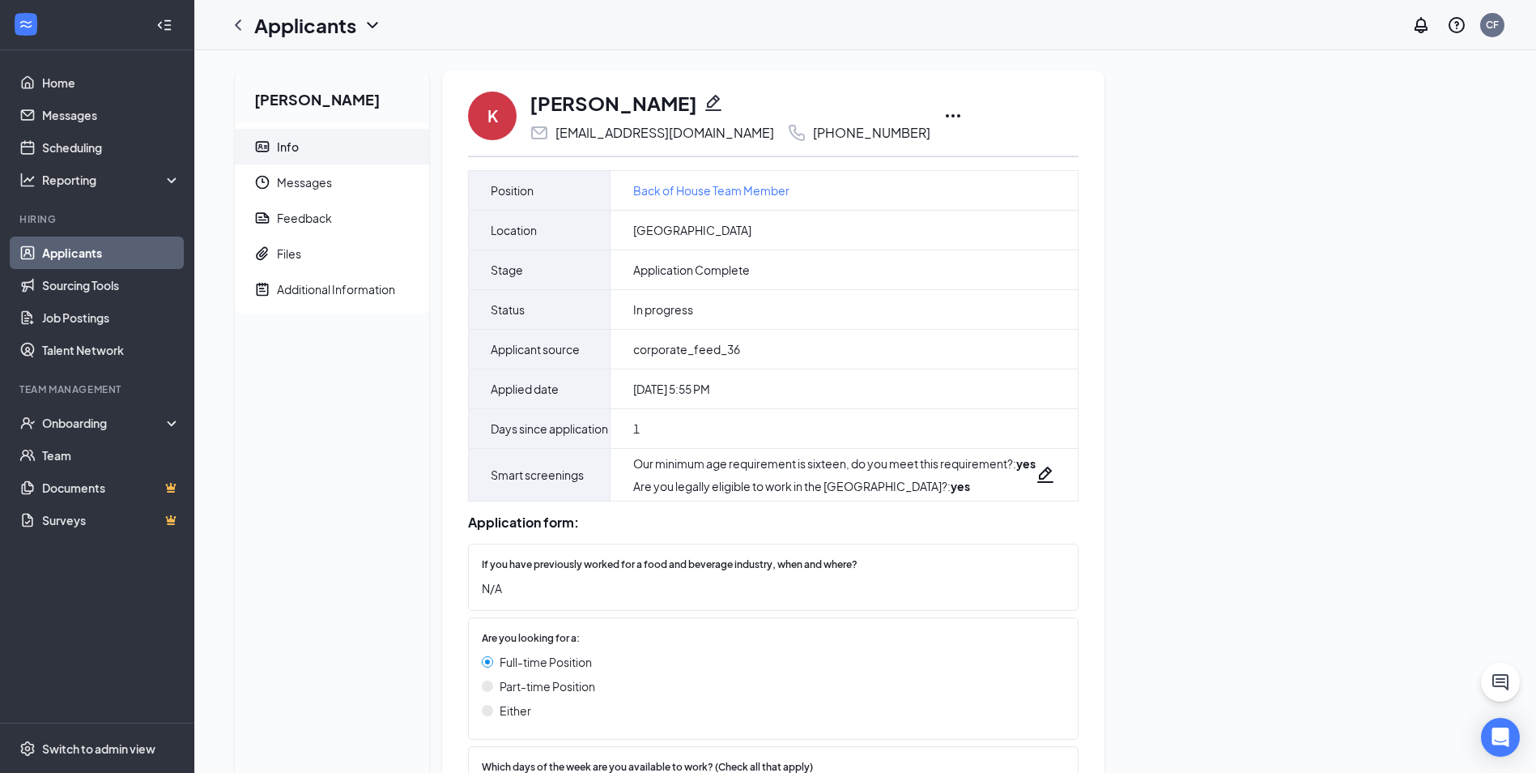
click at [944, 118] on icon "Ellipses" at bounding box center [953, 115] width 19 height 19
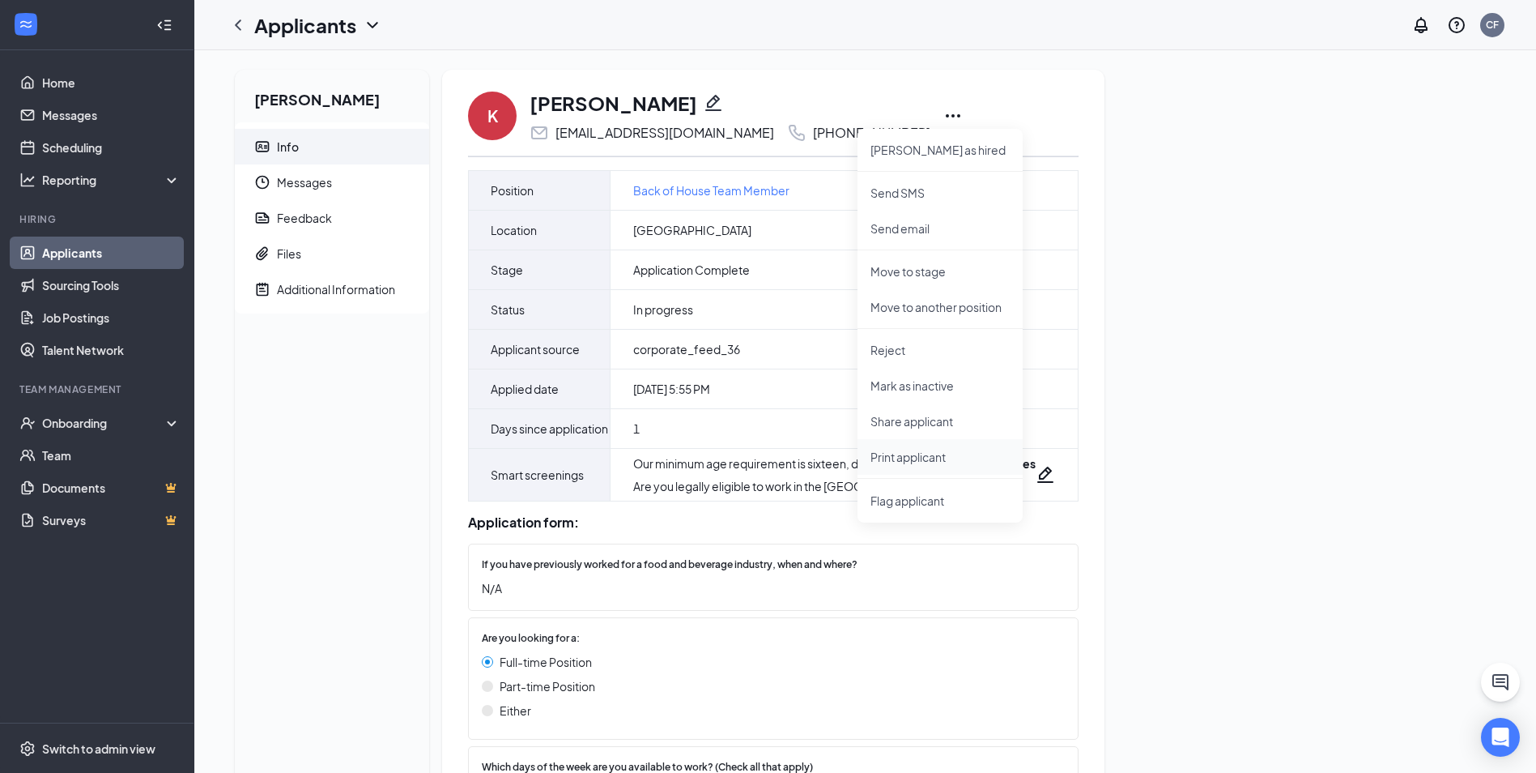
click at [922, 465] on li "Print applicant" at bounding box center [940, 457] width 165 height 36
